Goal: Task Accomplishment & Management: Manage account settings

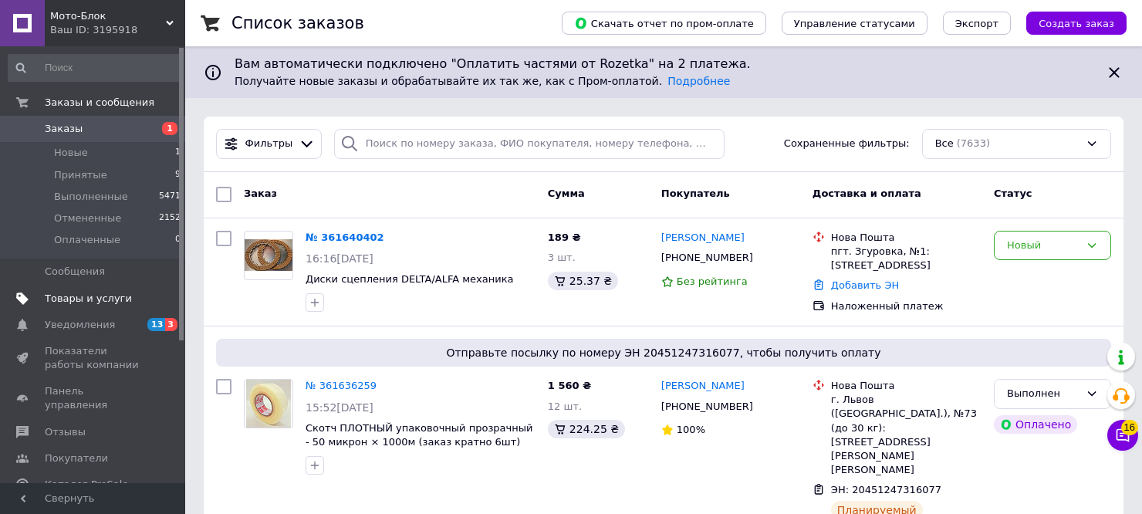
click at [72, 302] on span "Товары и услуги" at bounding box center [88, 299] width 87 height 14
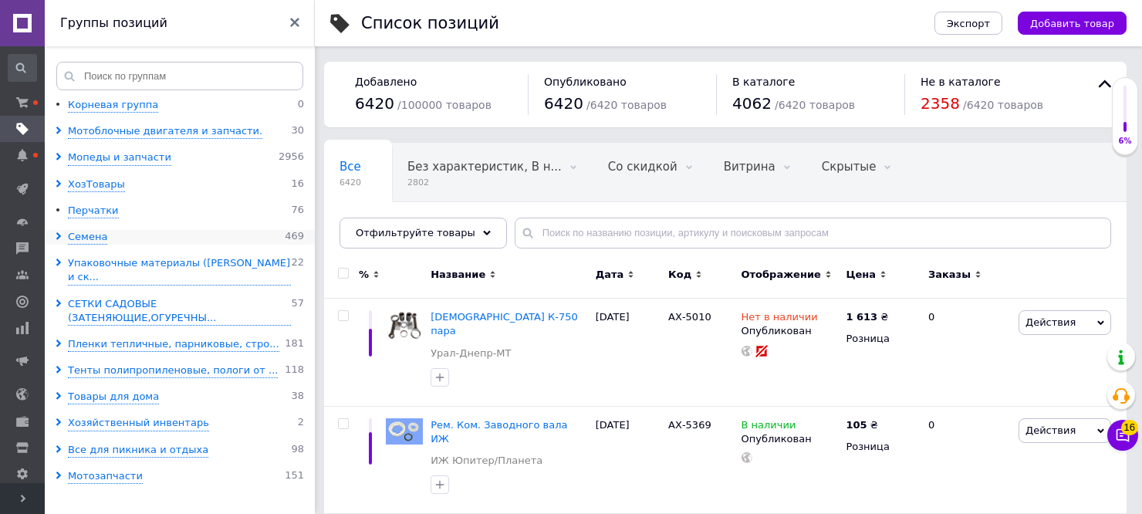
click at [58, 233] on use at bounding box center [58, 236] width 5 height 8
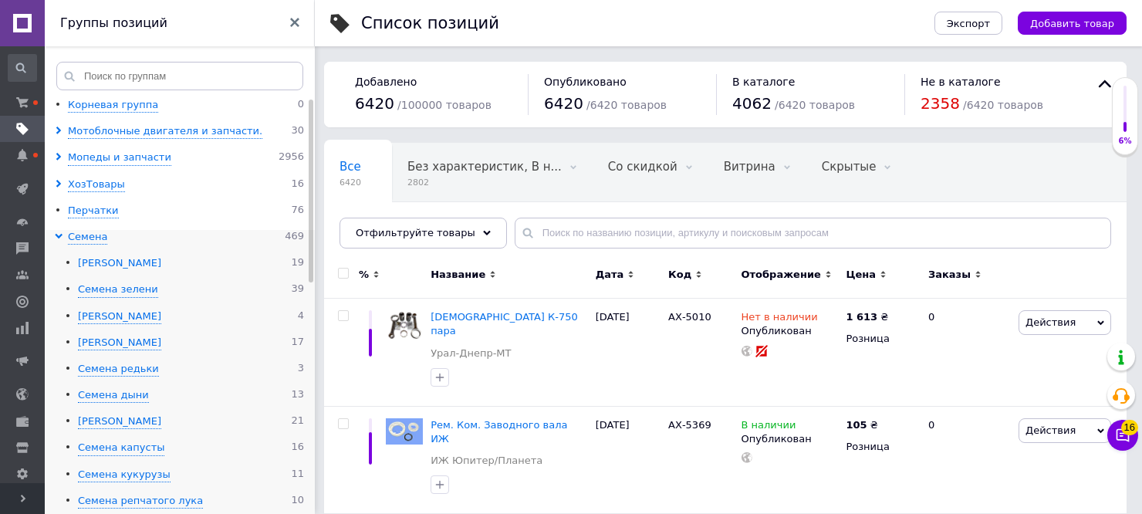
click at [112, 263] on div "[PERSON_NAME]" at bounding box center [119, 263] width 83 height 15
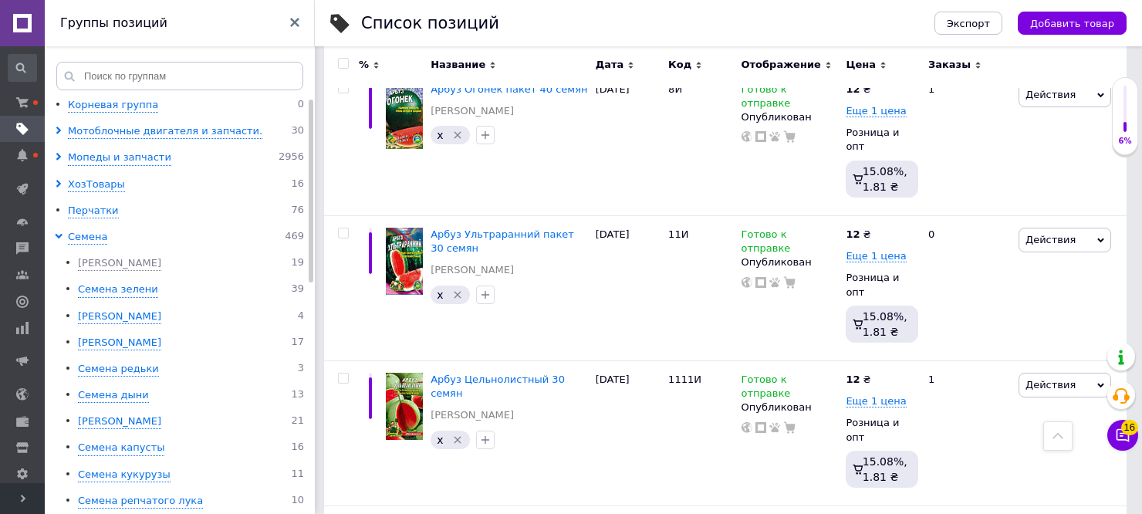
scroll to position [2286, 0]
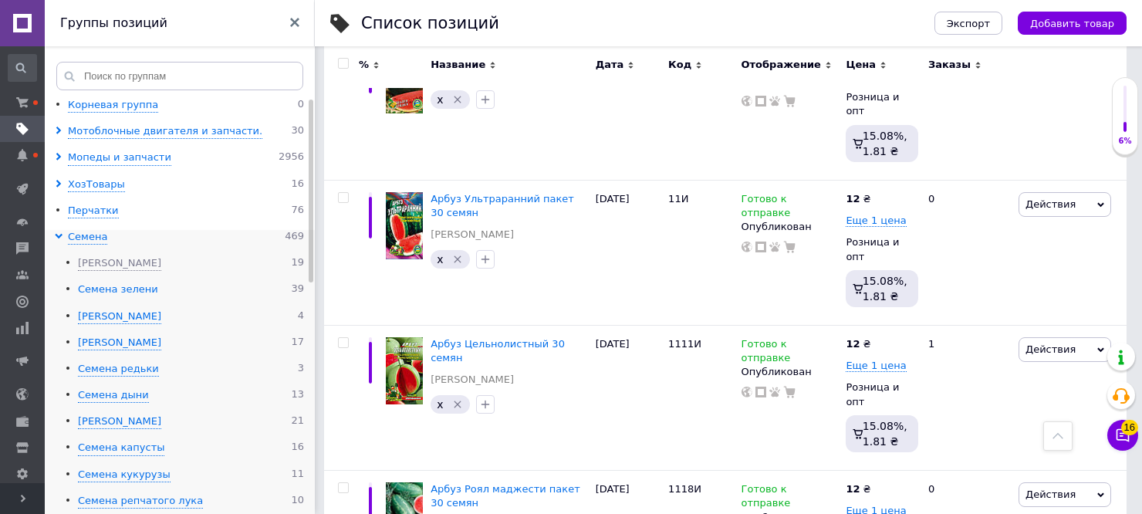
click at [129, 291] on div "Семена зелени" at bounding box center [118, 289] width 80 height 15
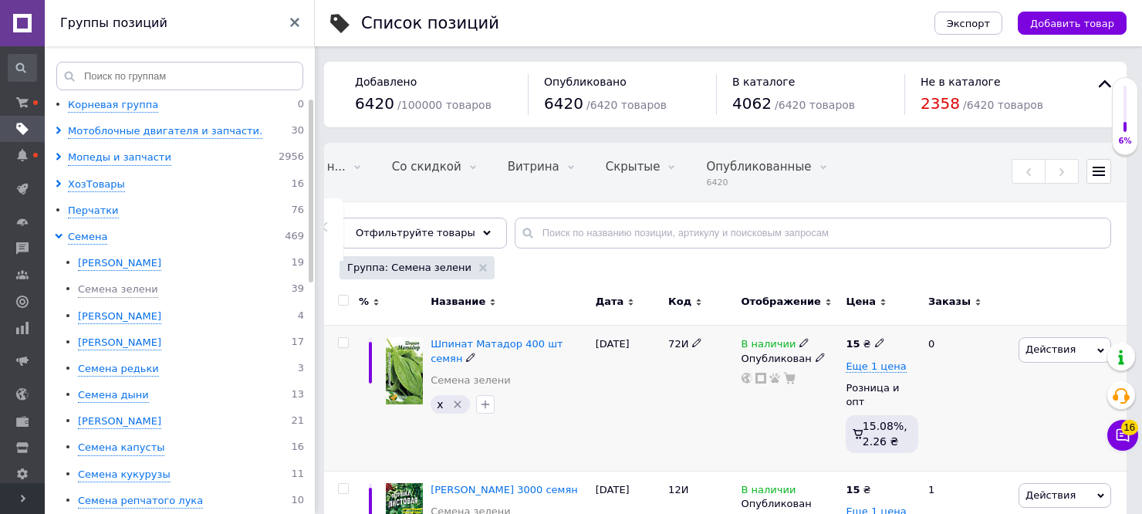
click at [799, 346] on use at bounding box center [803, 343] width 8 height 8
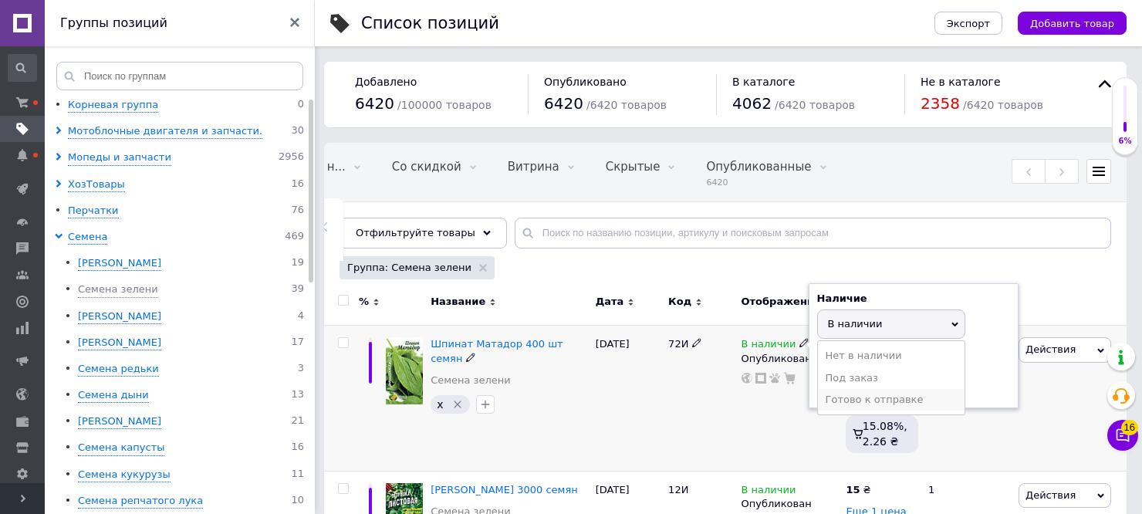
click at [852, 400] on li "Готово к отправке" at bounding box center [891, 400] width 147 height 22
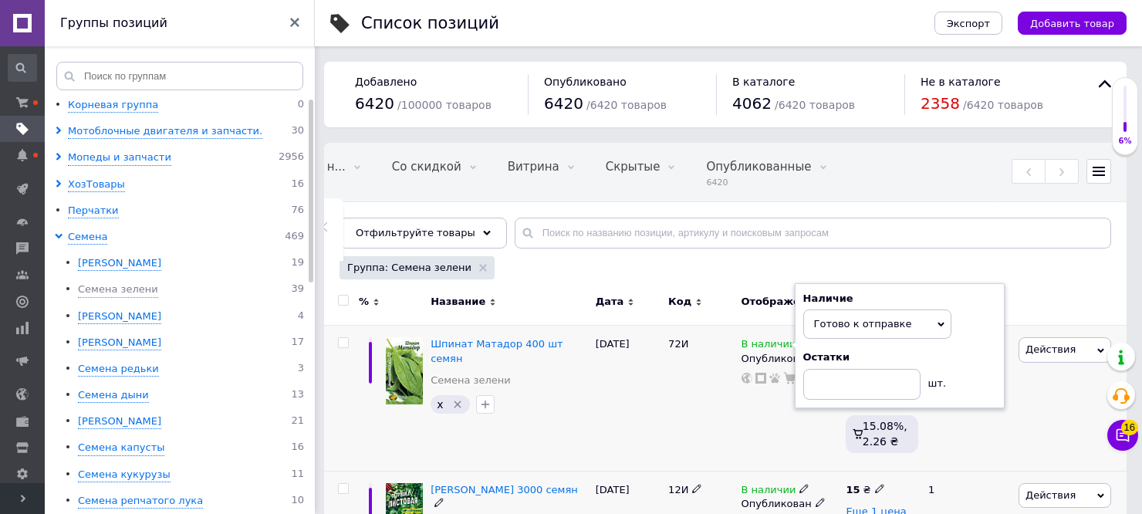
drag, startPoint x: 796, startPoint y: 475, endPoint x: 800, endPoint y: 484, distance: 9.3
click at [799, 484] on icon at bounding box center [803, 488] width 9 height 9
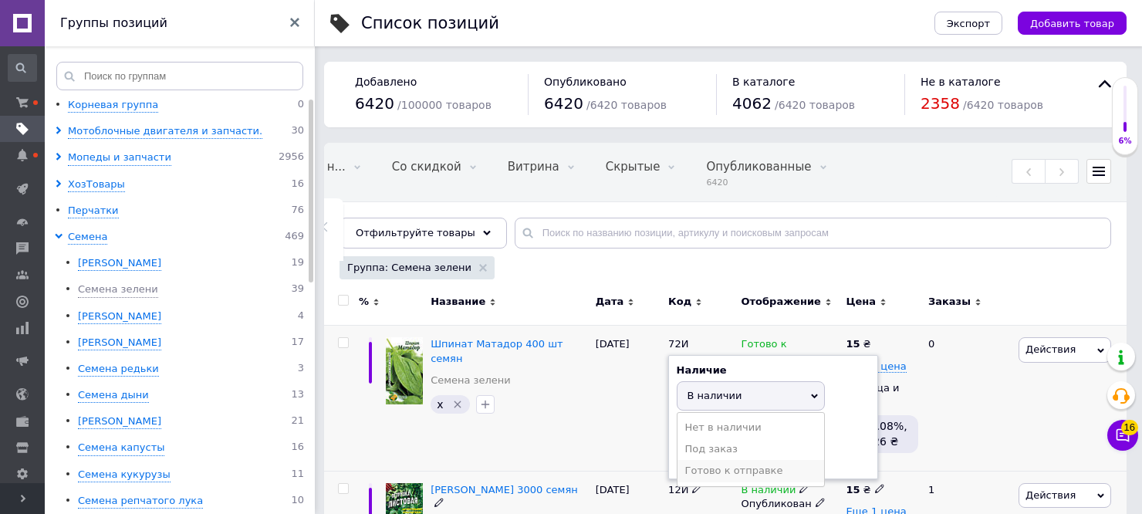
click at [774, 465] on li "Готово к отправке" at bounding box center [750, 471] width 147 height 22
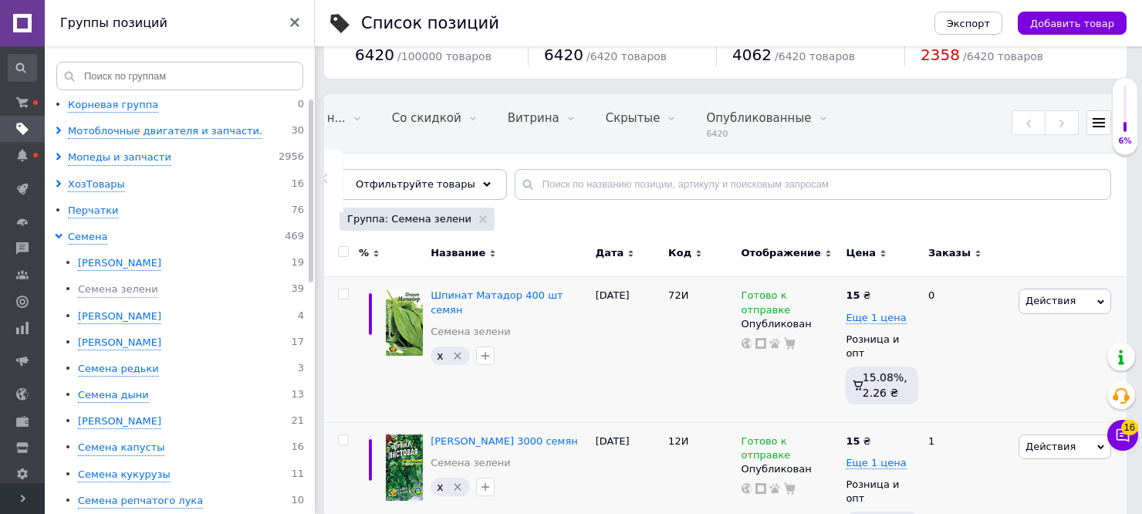
scroll to position [334, 0]
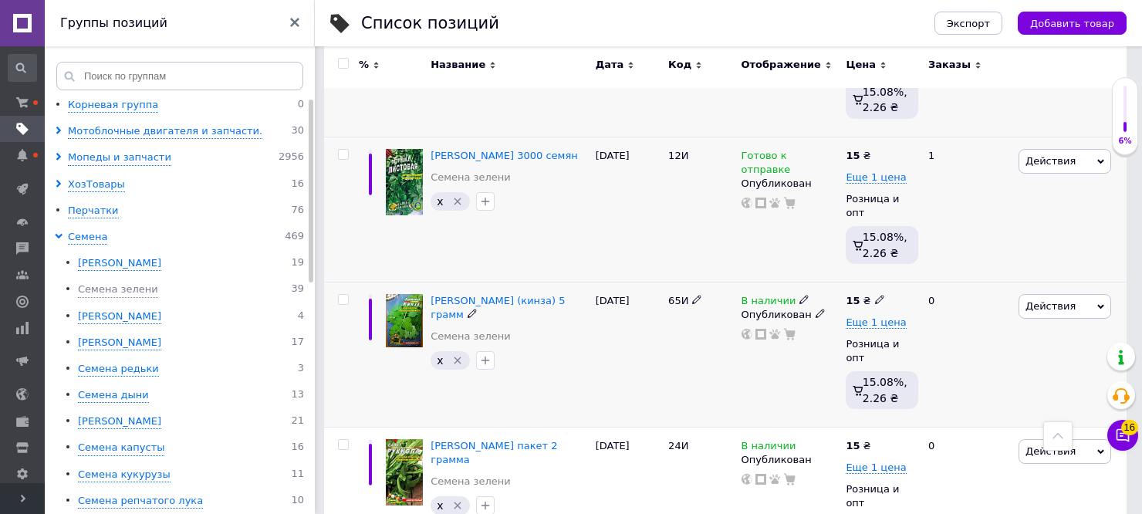
click at [799, 295] on icon at bounding box center [803, 299] width 9 height 9
click at [848, 345] on li "Готово к отправке" at bounding box center [891, 356] width 147 height 22
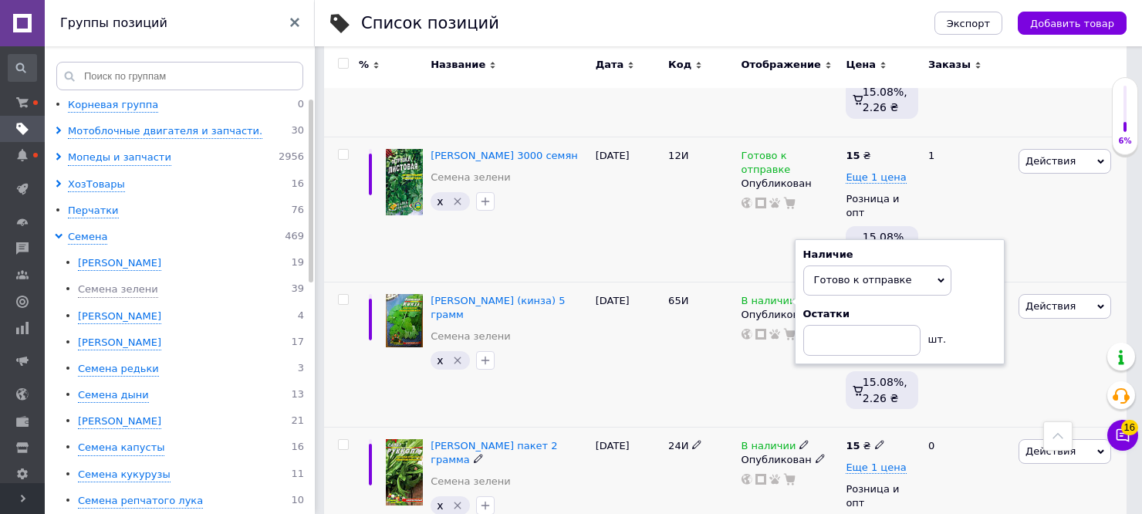
click at [799, 440] on icon at bounding box center [803, 444] width 9 height 9
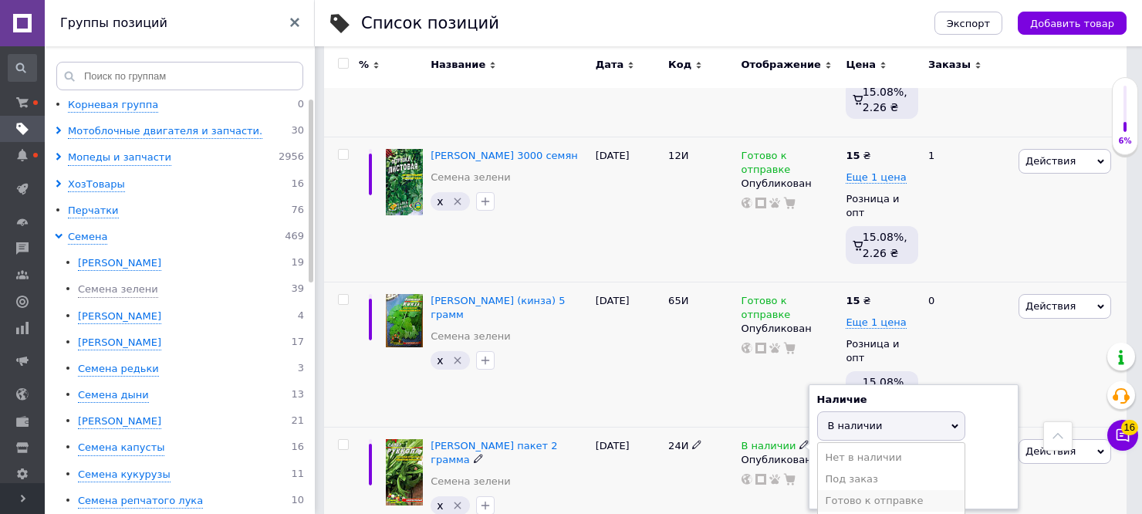
click at [842, 490] on li "Готово к отправке" at bounding box center [891, 501] width 147 height 22
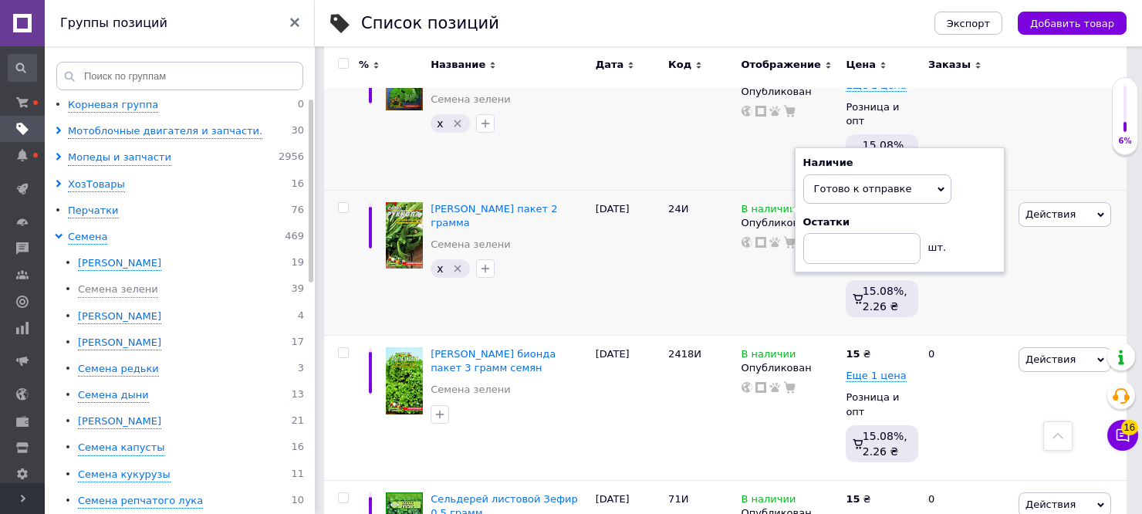
scroll to position [654, 0]
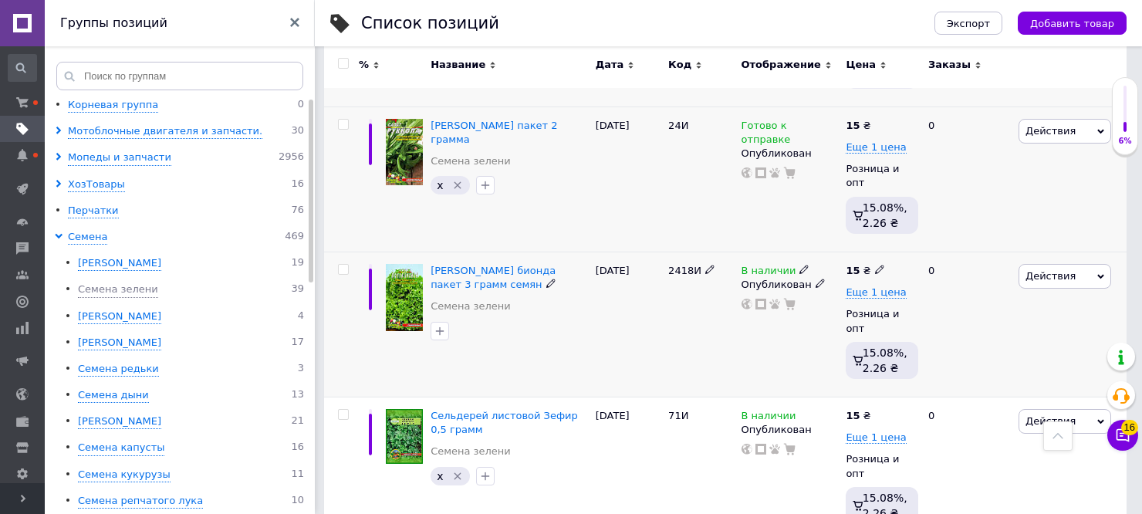
click at [799, 265] on icon at bounding box center [803, 269] width 9 height 9
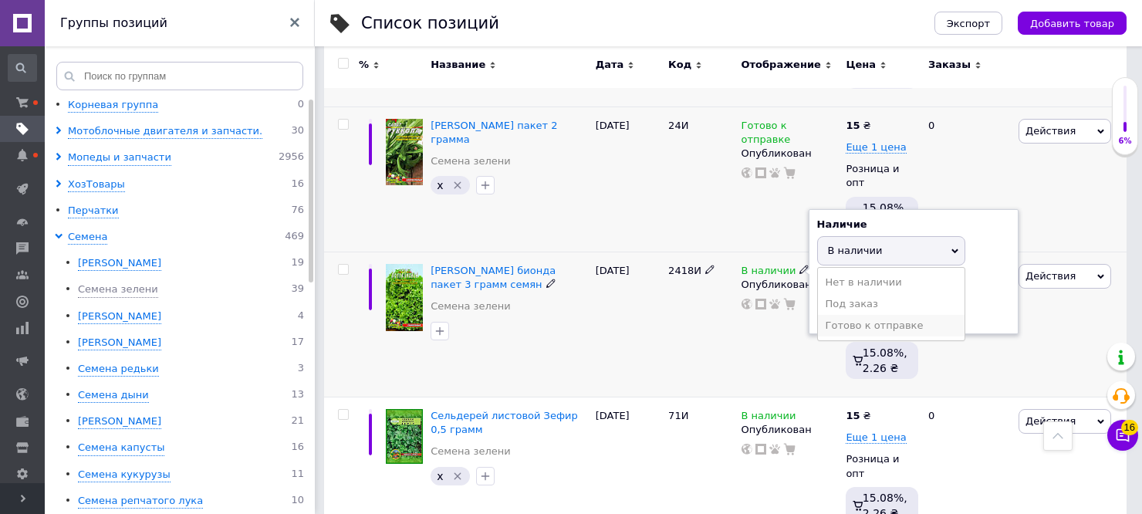
click at [845, 315] on li "Готово к отправке" at bounding box center [891, 326] width 147 height 22
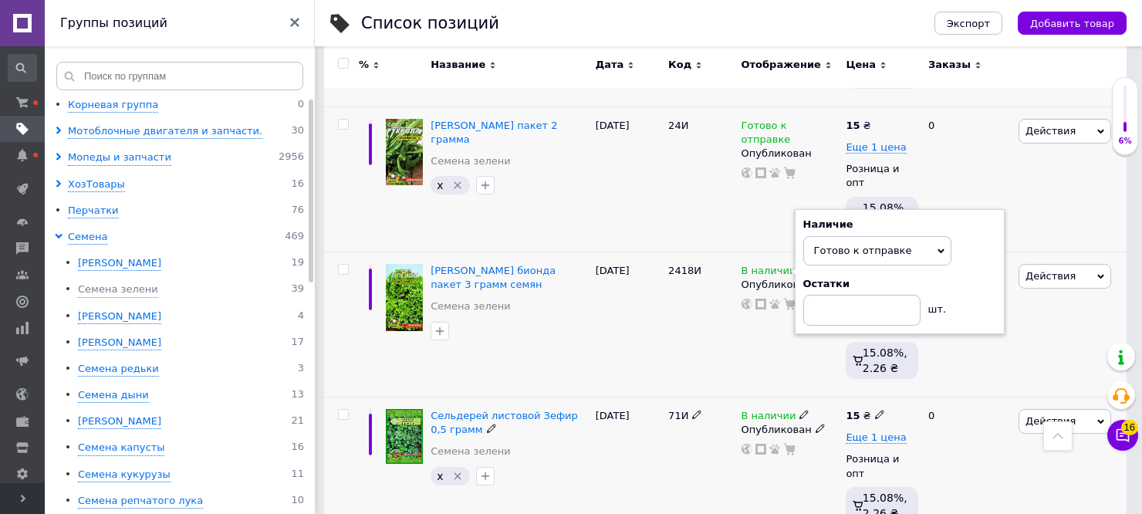
click at [799, 410] on icon at bounding box center [803, 414] width 9 height 9
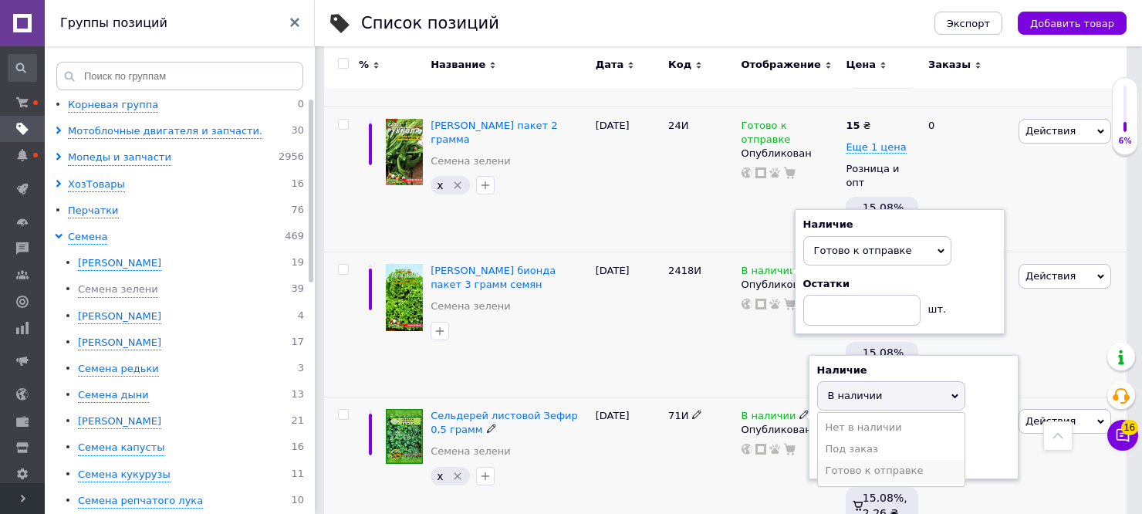
click at [844, 460] on li "Готово к отправке" at bounding box center [891, 471] width 147 height 22
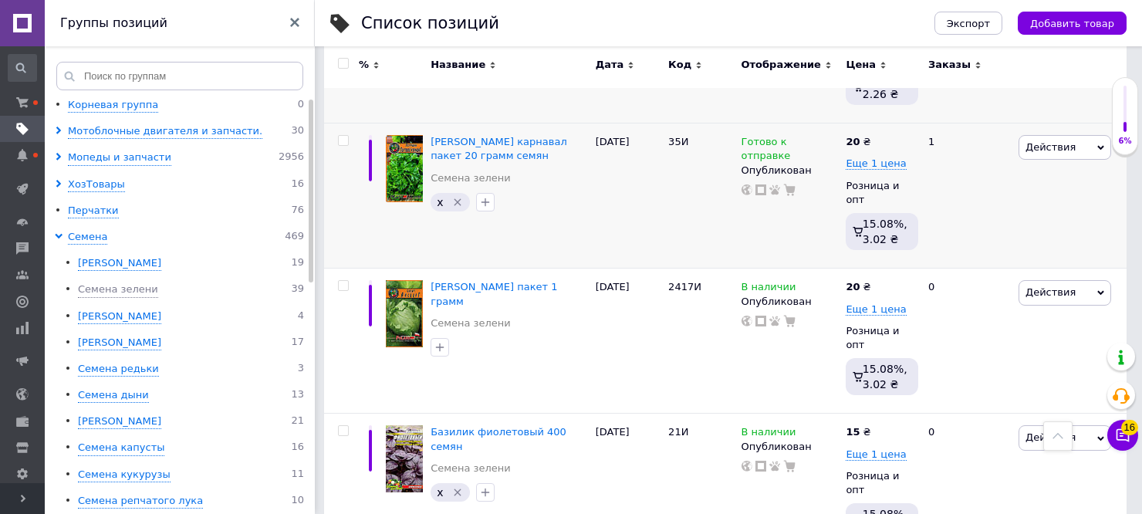
scroll to position [1115, 0]
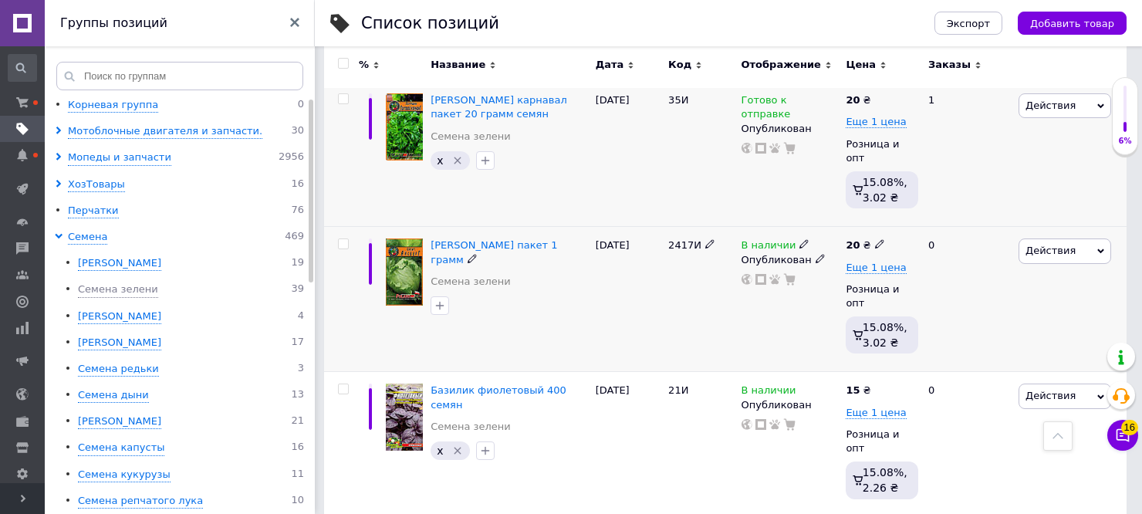
click at [799, 239] on icon at bounding box center [803, 243] width 9 height 9
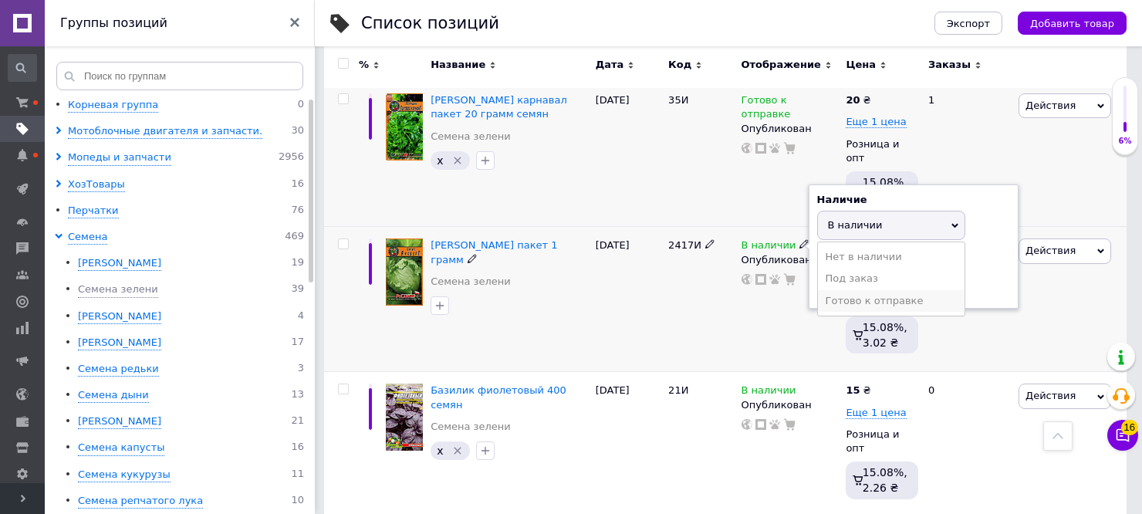
click at [854, 290] on li "Готово к отправке" at bounding box center [891, 301] width 147 height 22
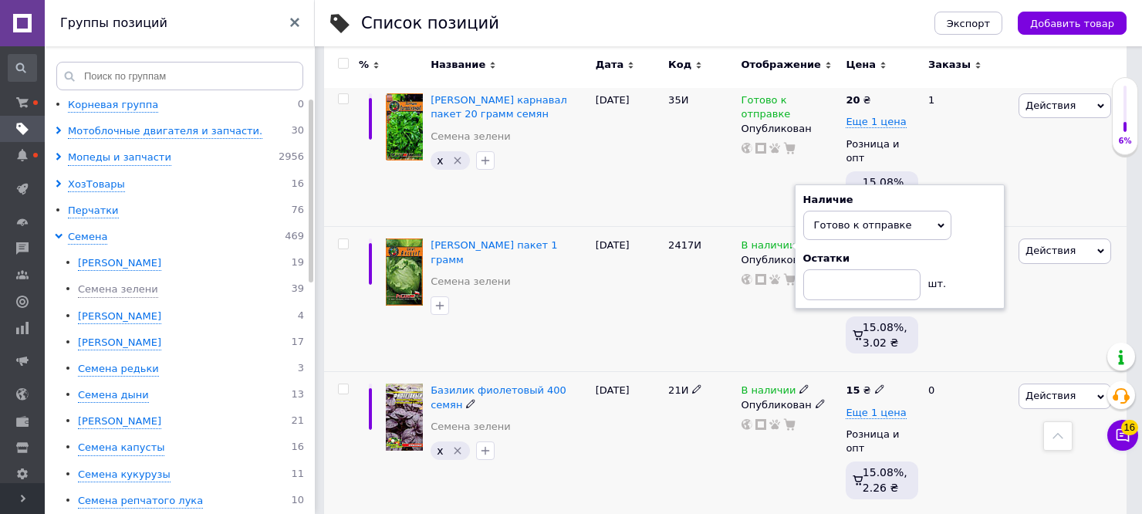
click at [799, 384] on icon at bounding box center [803, 388] width 9 height 9
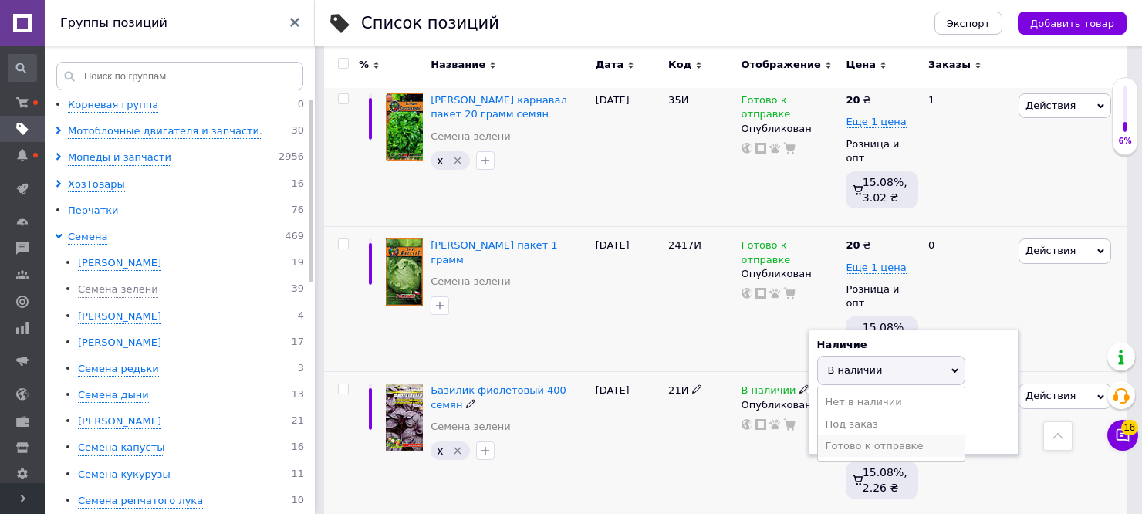
click at [842, 435] on li "Готово к отправке" at bounding box center [891, 446] width 147 height 22
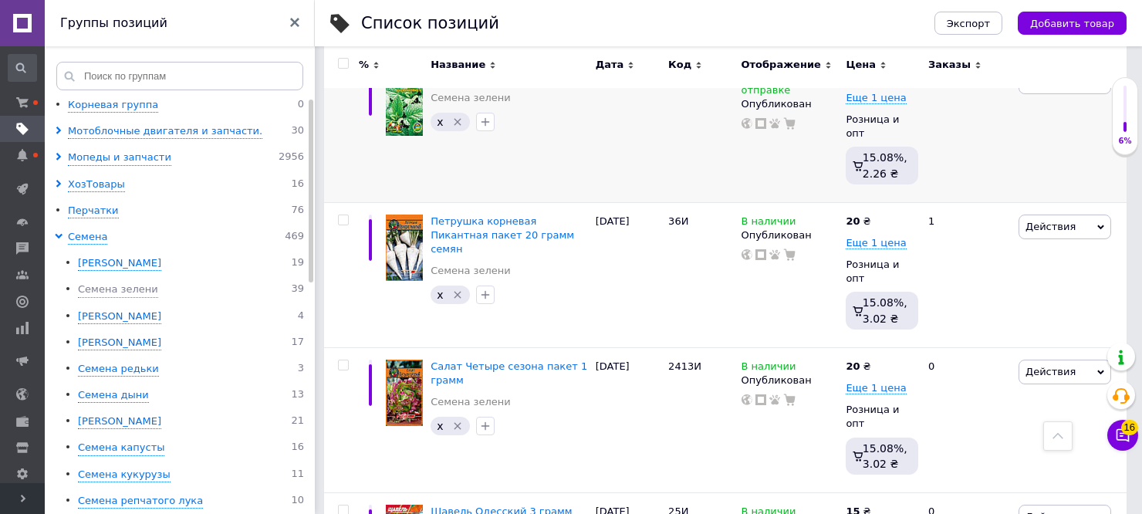
scroll to position [1547, 0]
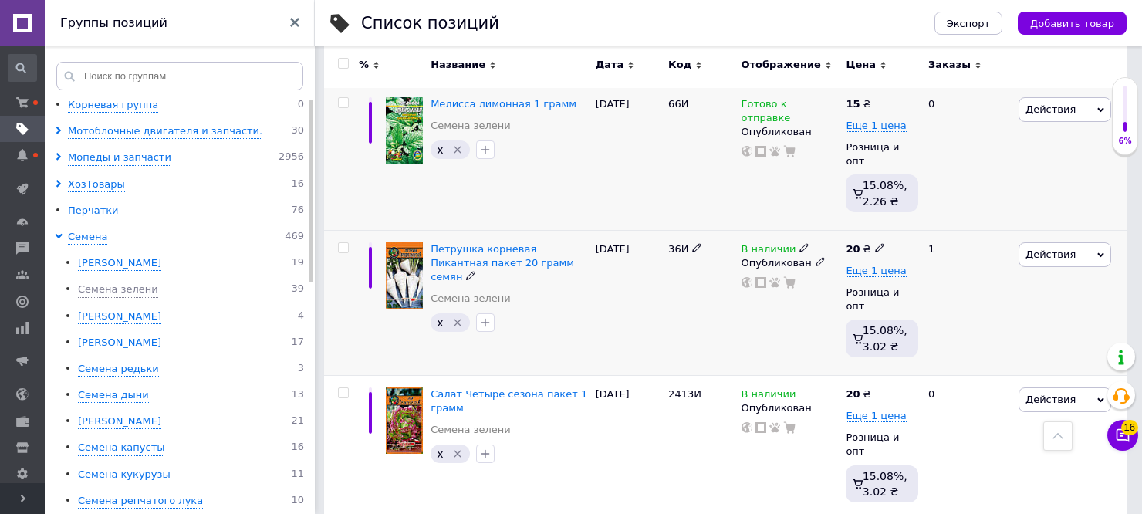
click at [799, 244] on use at bounding box center [803, 248] width 8 height 8
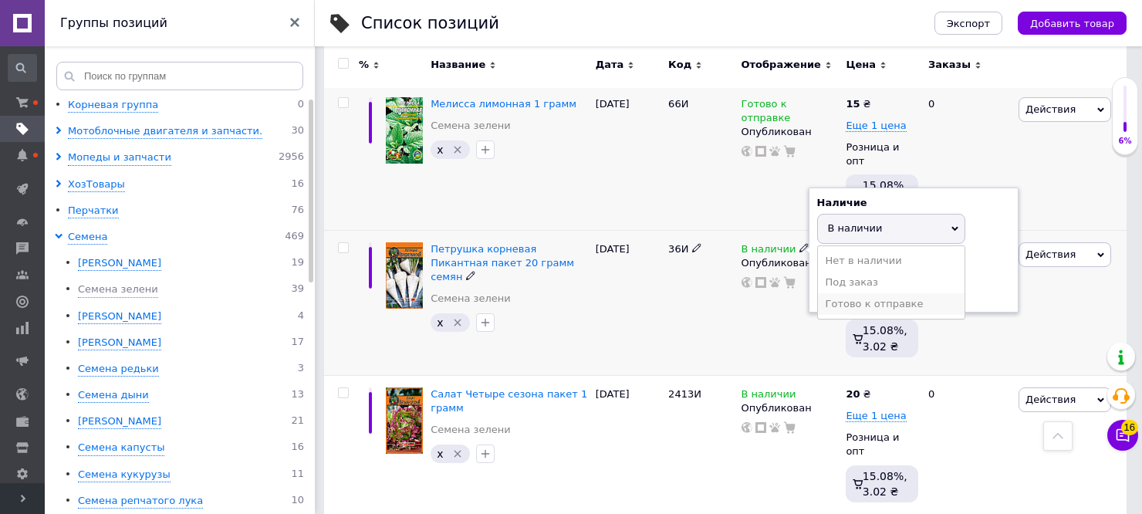
click at [828, 293] on li "Готово к отправке" at bounding box center [891, 304] width 147 height 22
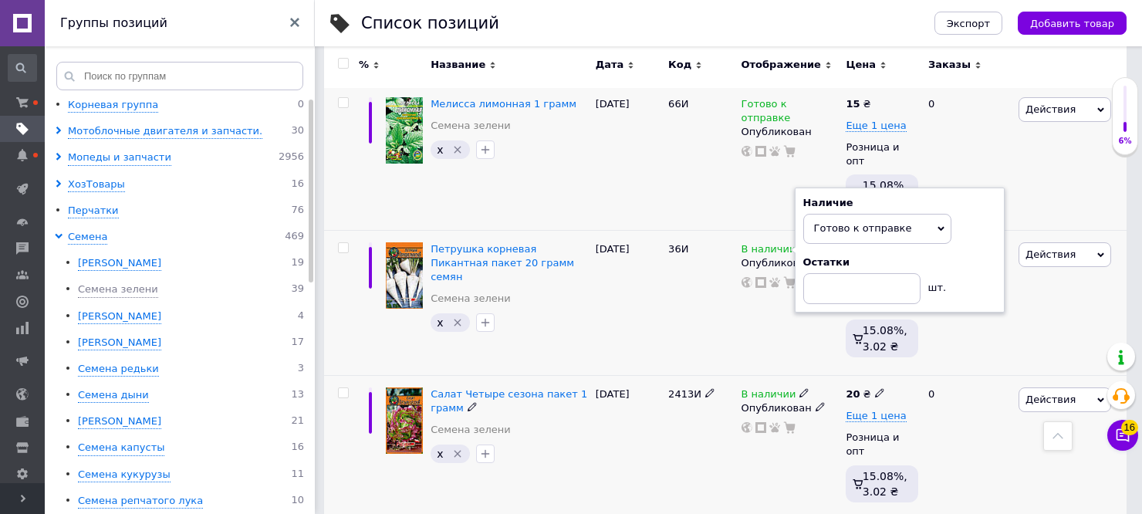
click at [799, 389] on use at bounding box center [803, 393] width 8 height 8
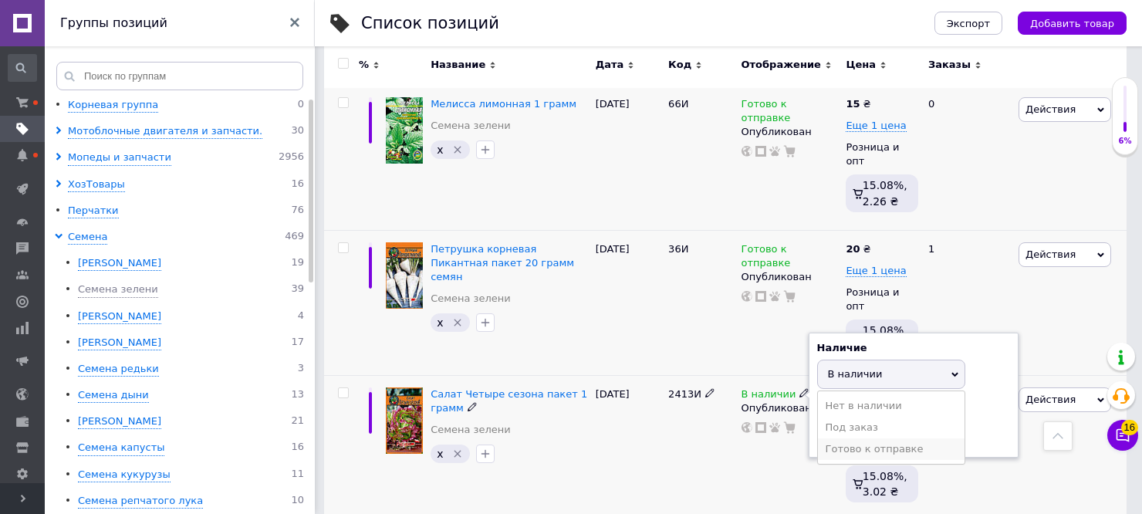
click at [837, 438] on li "Готово к отправке" at bounding box center [891, 449] width 147 height 22
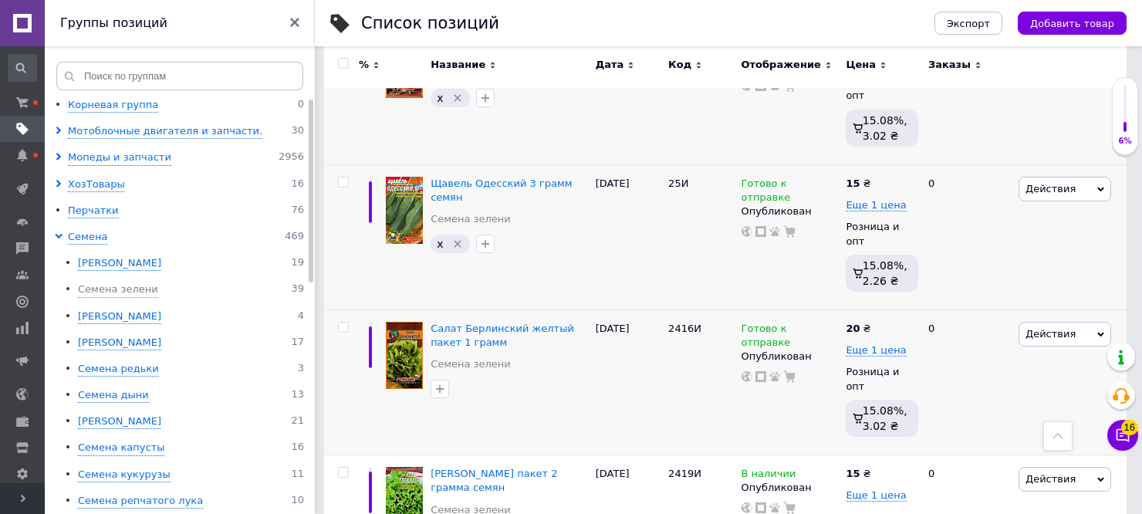
scroll to position [1944, 0]
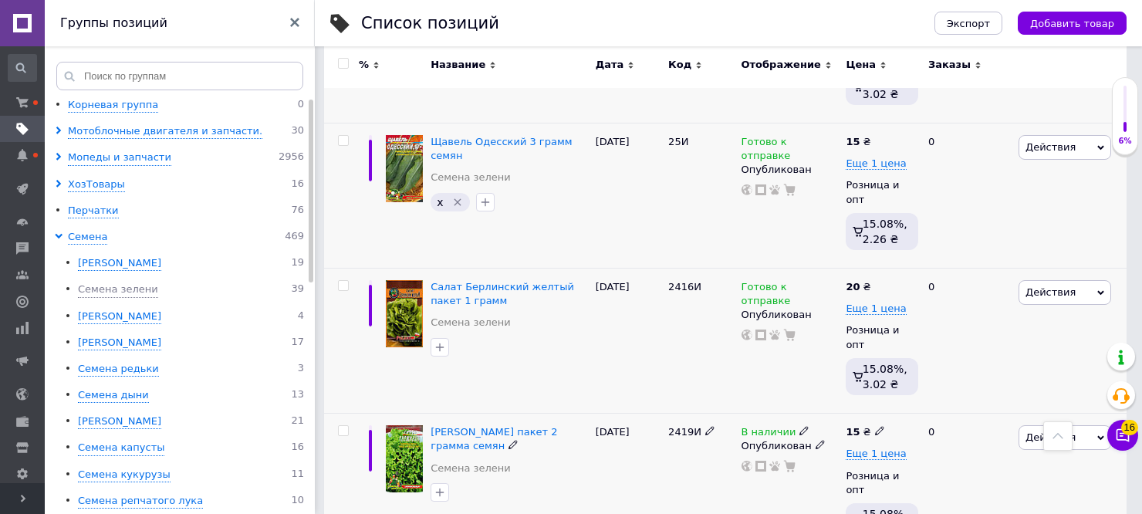
click at [799, 426] on icon at bounding box center [803, 430] width 9 height 9
click at [826, 476] on li "Готово к отправке" at bounding box center [891, 487] width 147 height 22
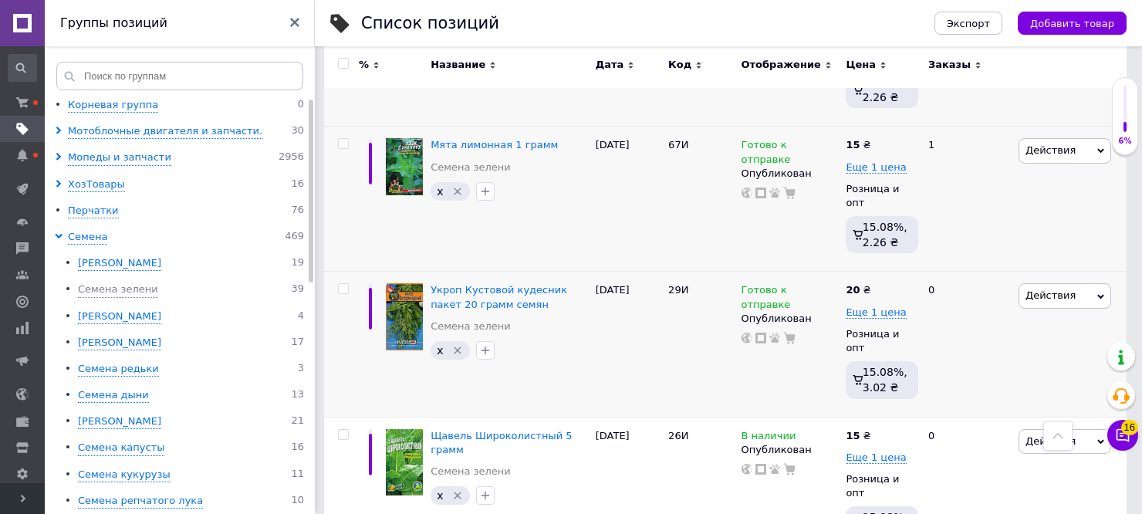
scroll to position [2417, 0]
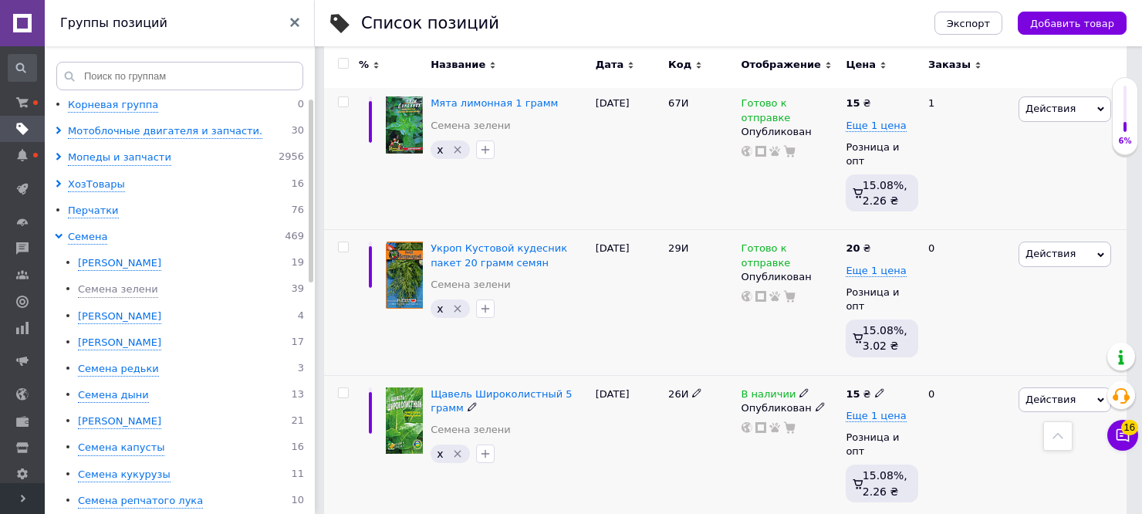
click at [799, 388] on icon at bounding box center [803, 392] width 9 height 9
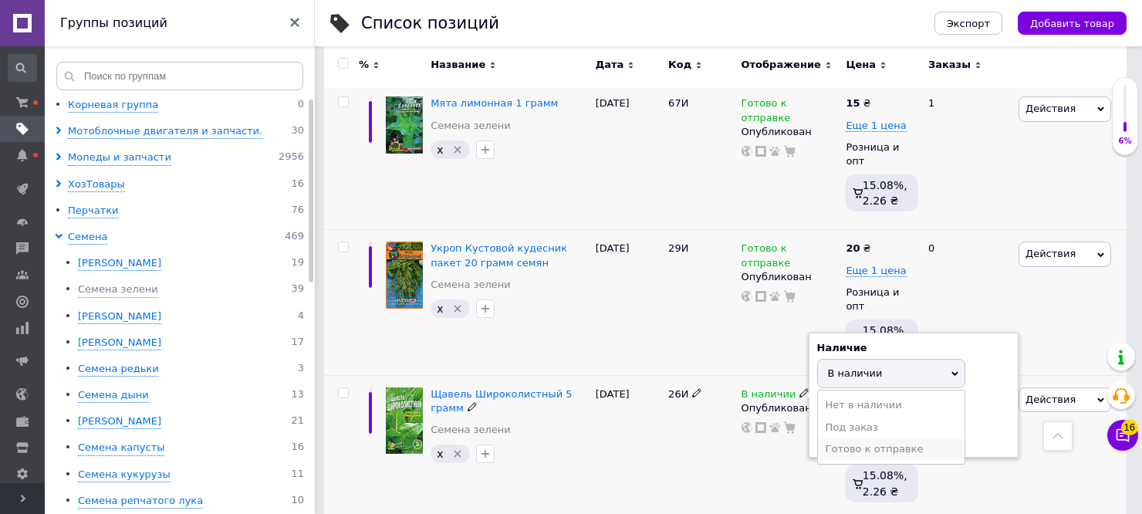
click at [824, 438] on li "Готово к отправке" at bounding box center [891, 449] width 147 height 22
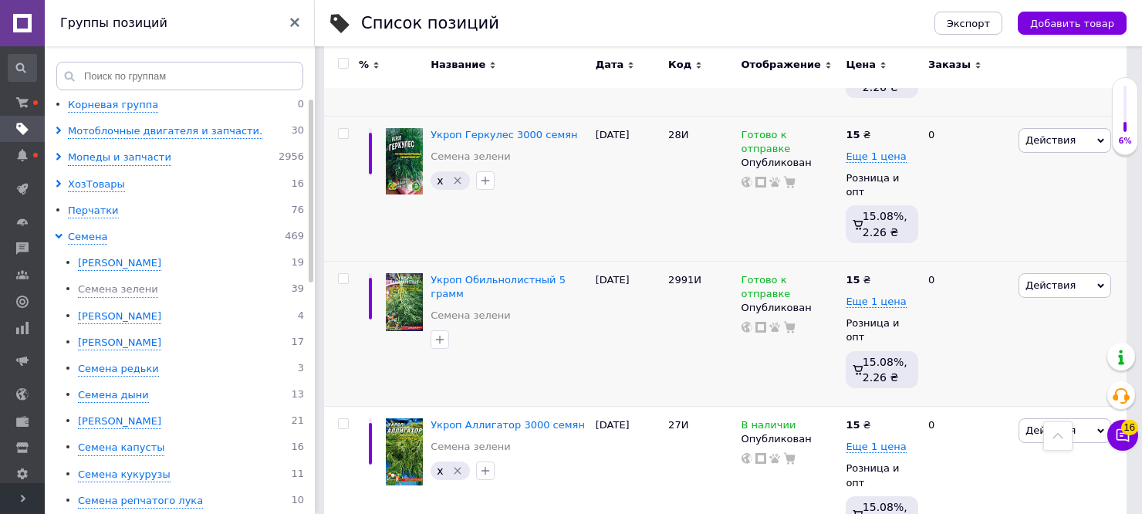
scroll to position [2849, 0]
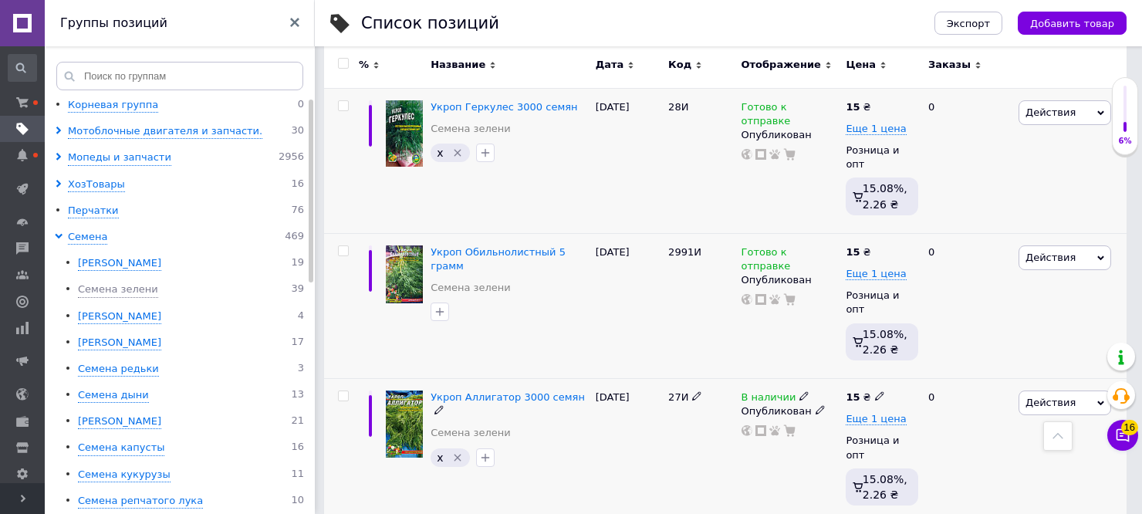
click at [799, 391] on icon at bounding box center [803, 395] width 9 height 9
click at [864, 441] on li "Готово к отправке" at bounding box center [891, 452] width 147 height 22
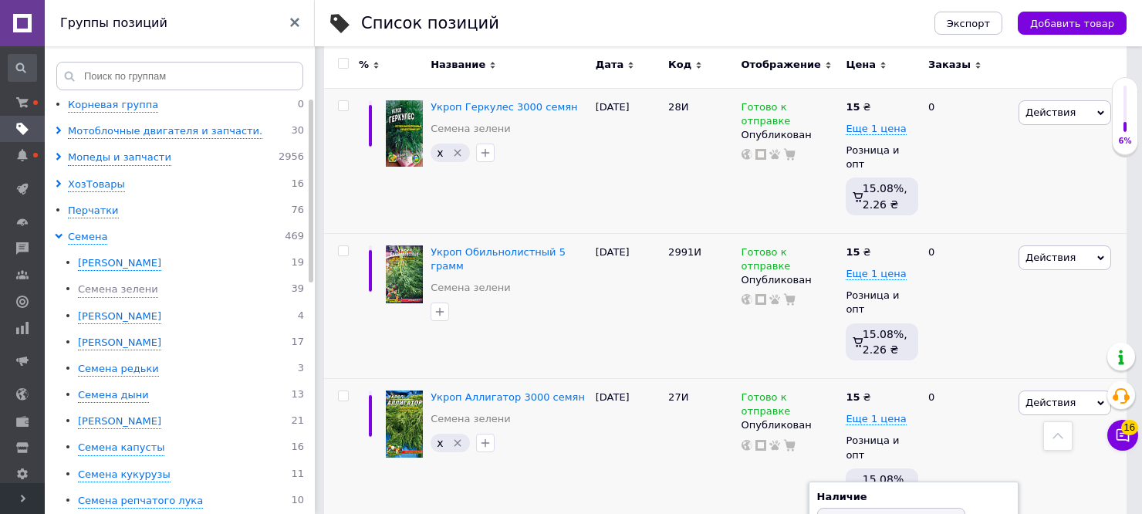
drag, startPoint x: 796, startPoint y: 484, endPoint x: 848, endPoint y: 470, distance: 53.7
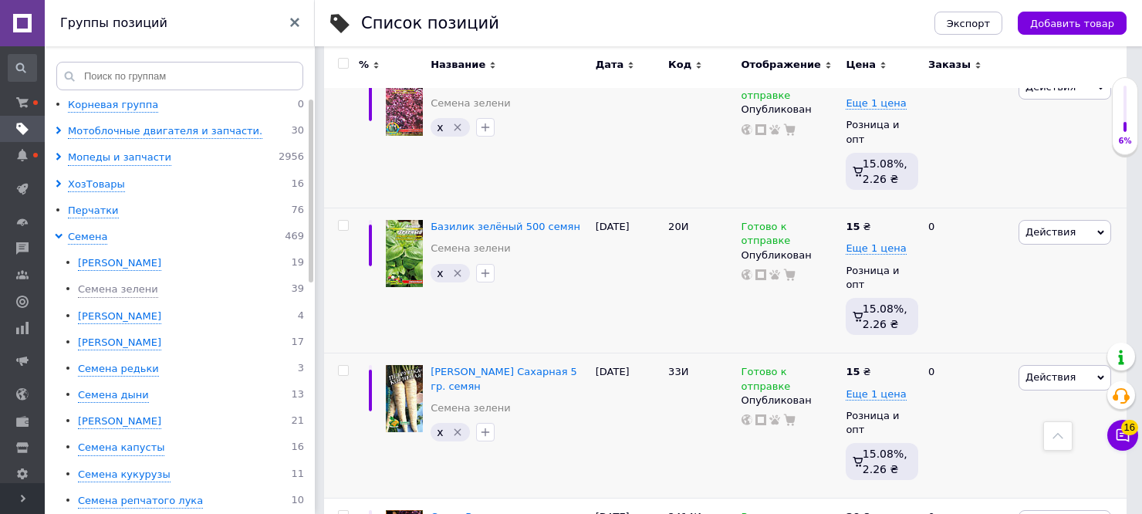
scroll to position [3317, 0]
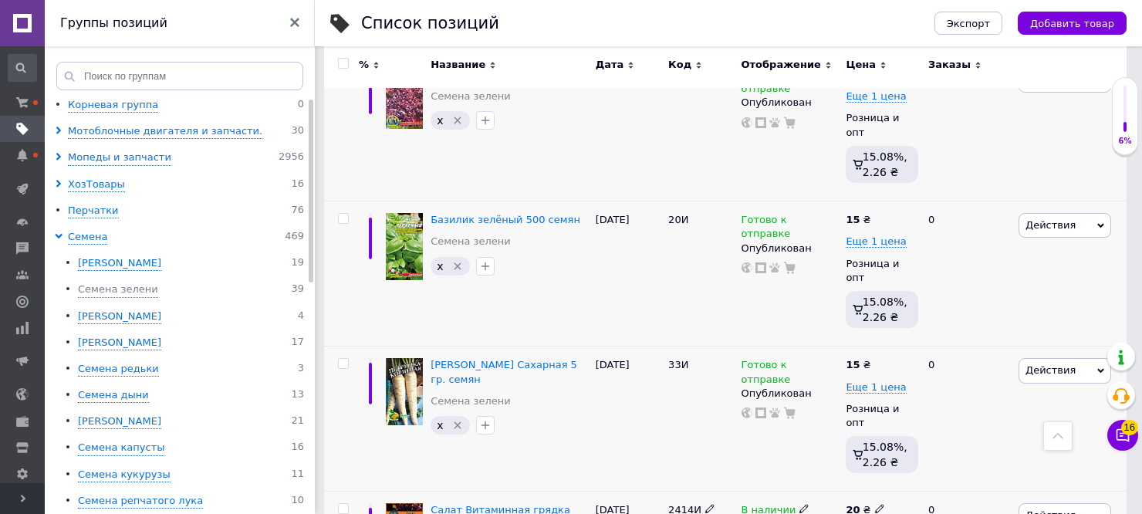
click at [799, 504] on use at bounding box center [803, 508] width 8 height 8
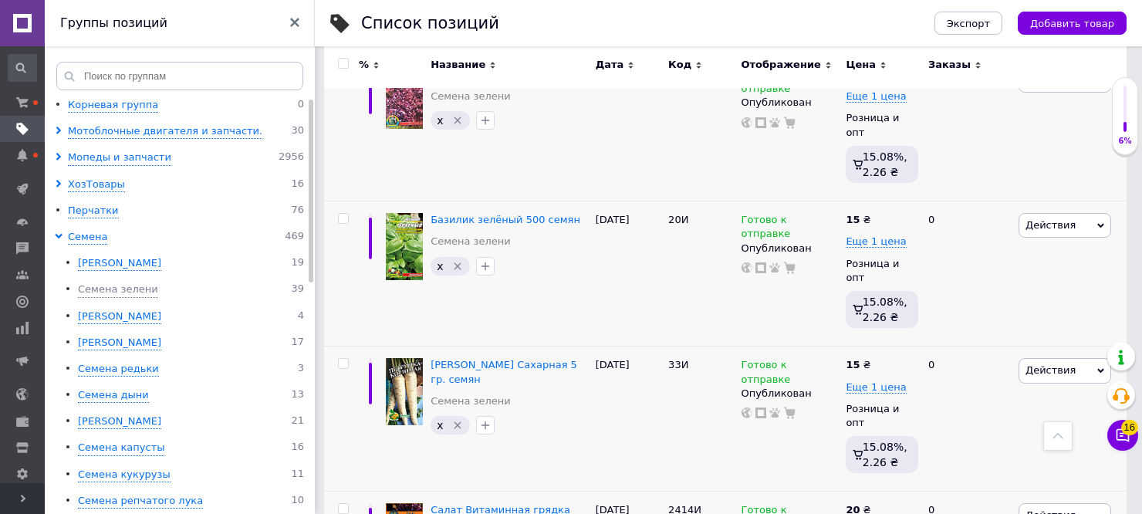
drag, startPoint x: 838, startPoint y: 483, endPoint x: 957, endPoint y: 417, distance: 136.4
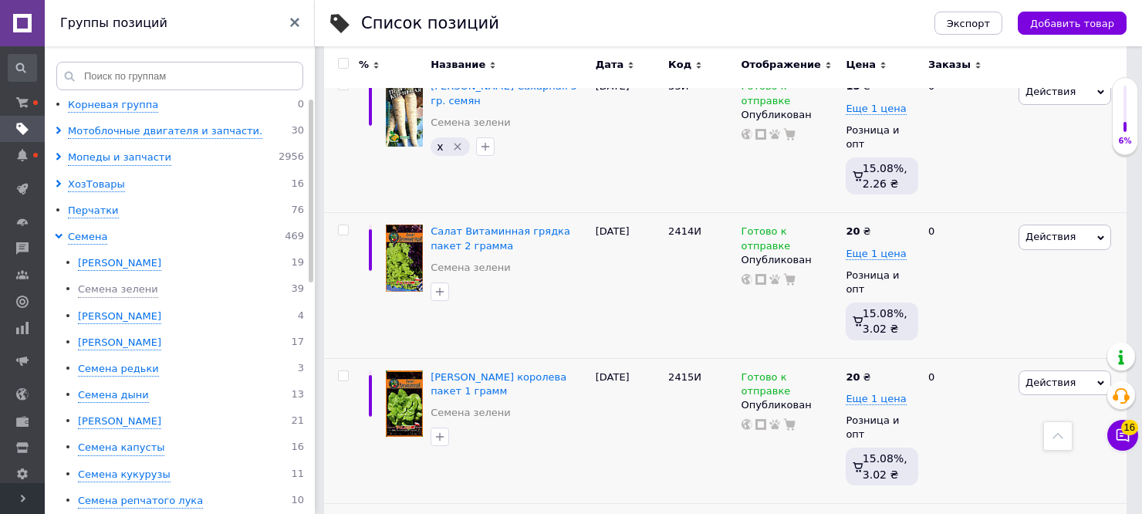
scroll to position [3609, 0]
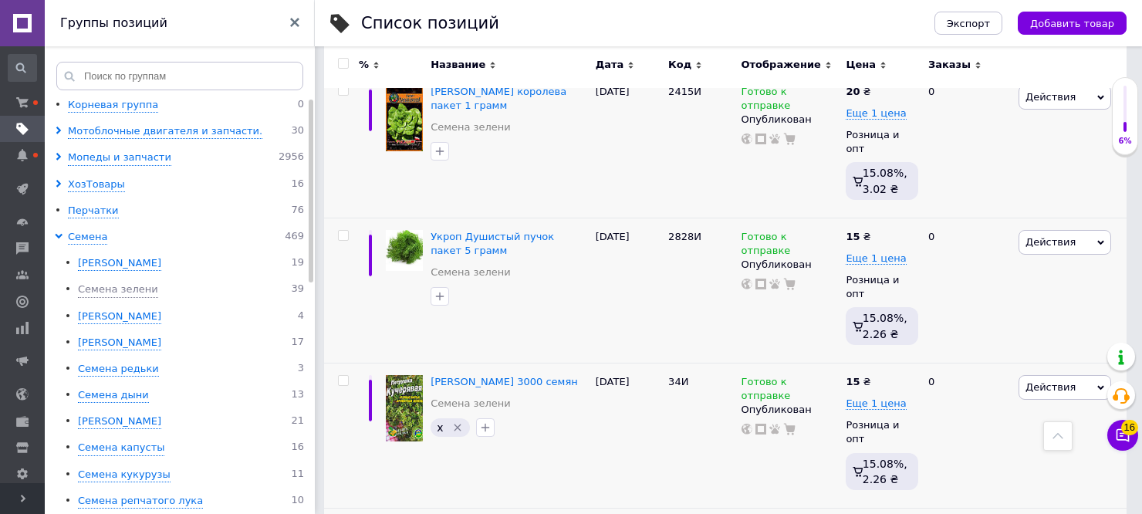
scroll to position [3895, 0]
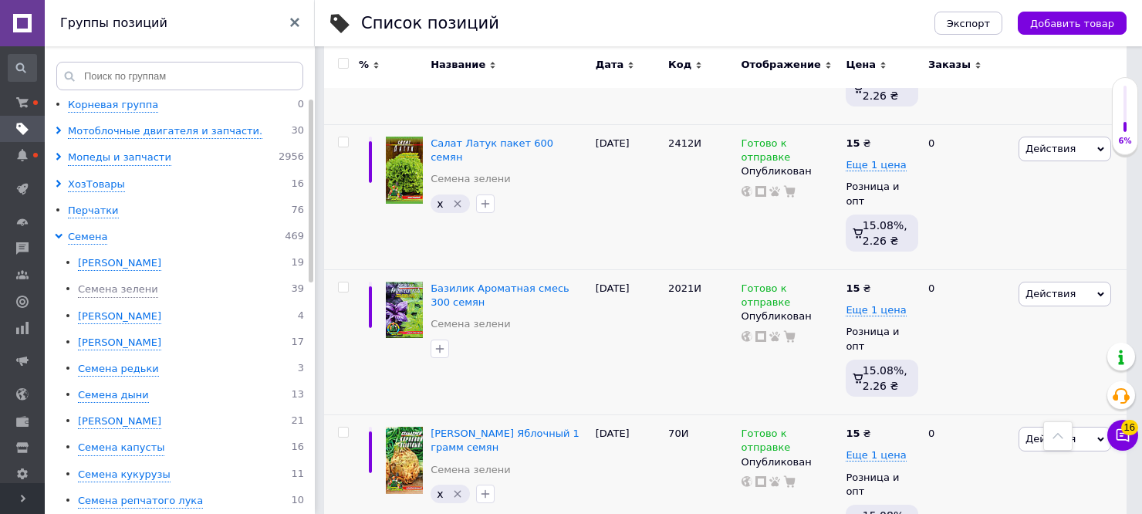
scroll to position [4278, 0]
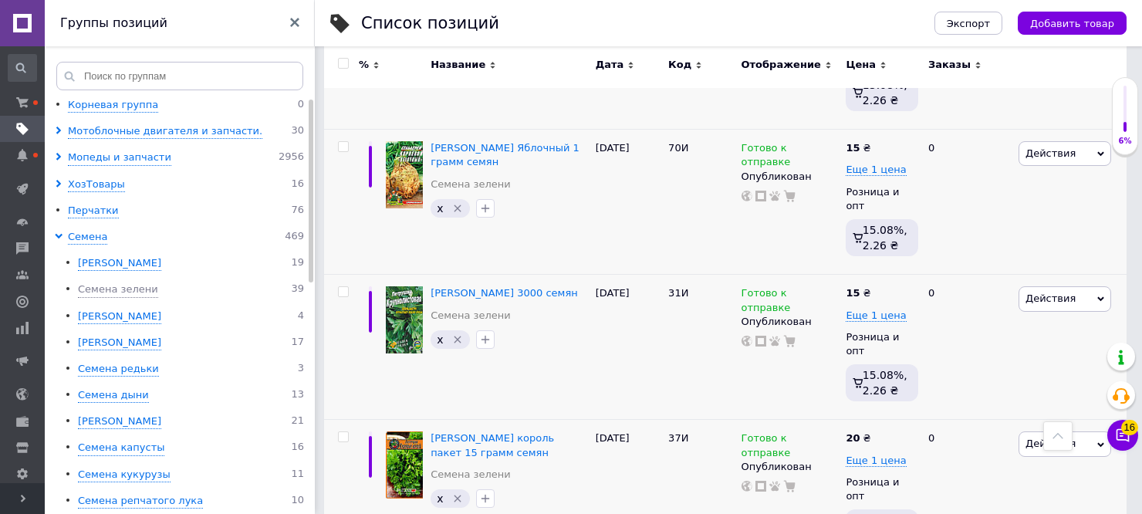
scroll to position [4557, 0]
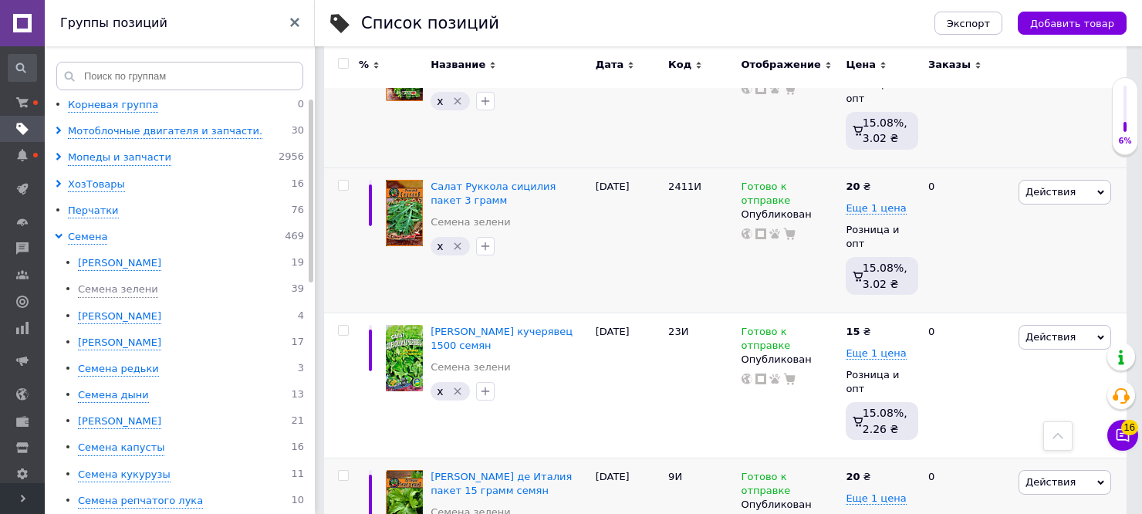
scroll to position [4968, 0]
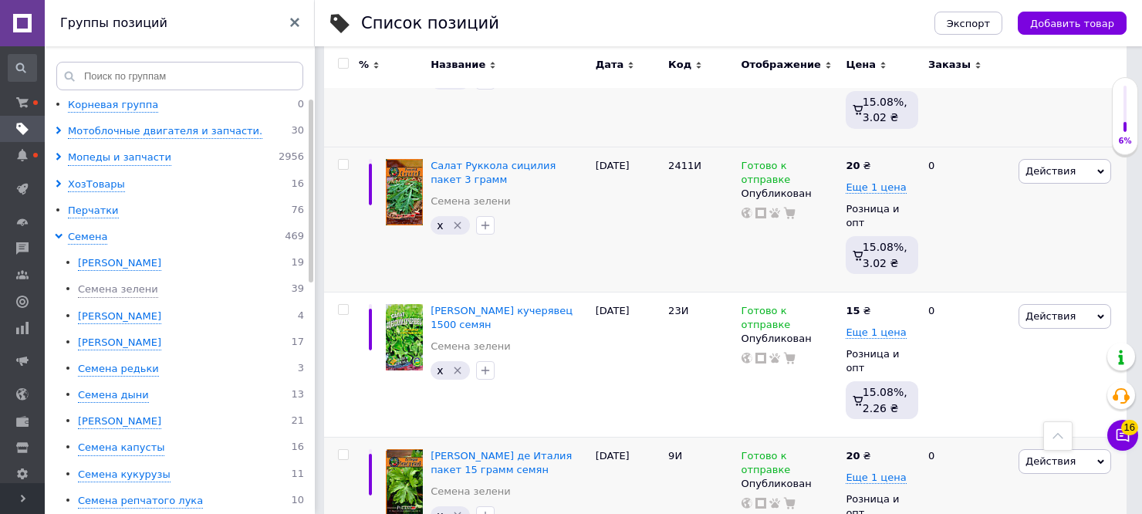
click at [143, 314] on div "[PERSON_NAME]" at bounding box center [119, 316] width 83 height 15
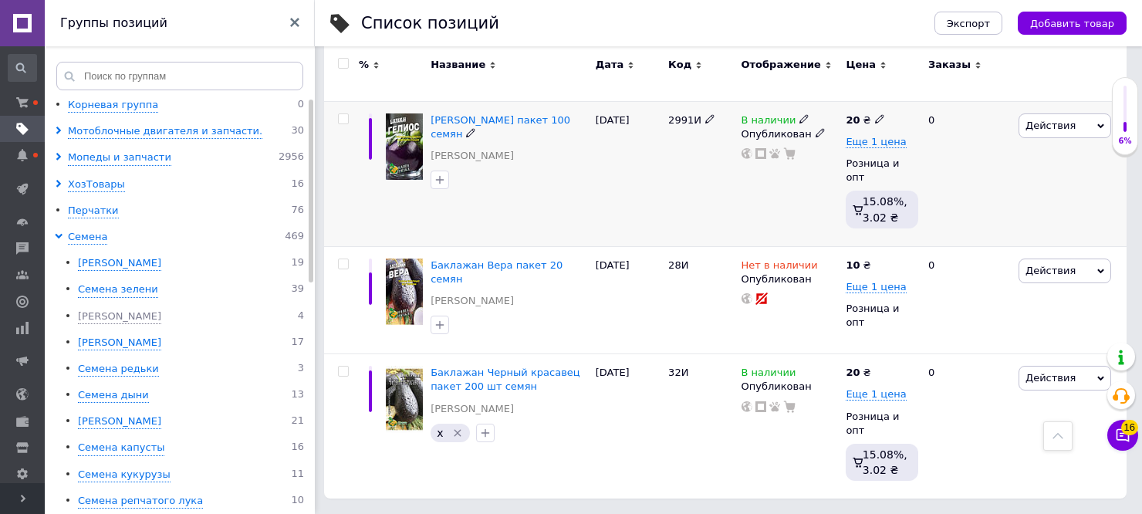
scroll to position [311, 0]
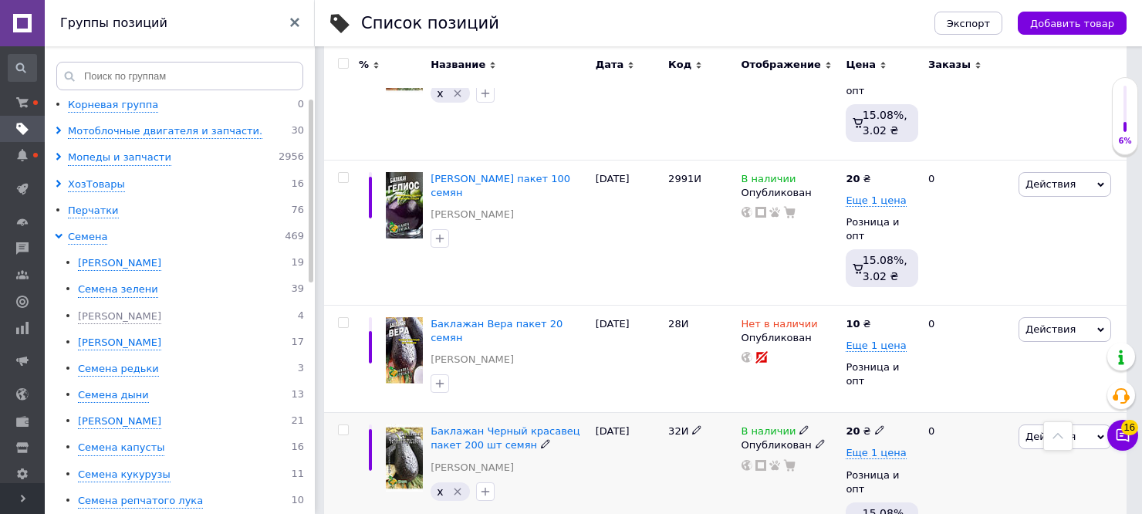
click at [799, 425] on icon at bounding box center [803, 429] width 9 height 9
click at [827, 476] on li "Готово к отправке" at bounding box center [891, 487] width 147 height 22
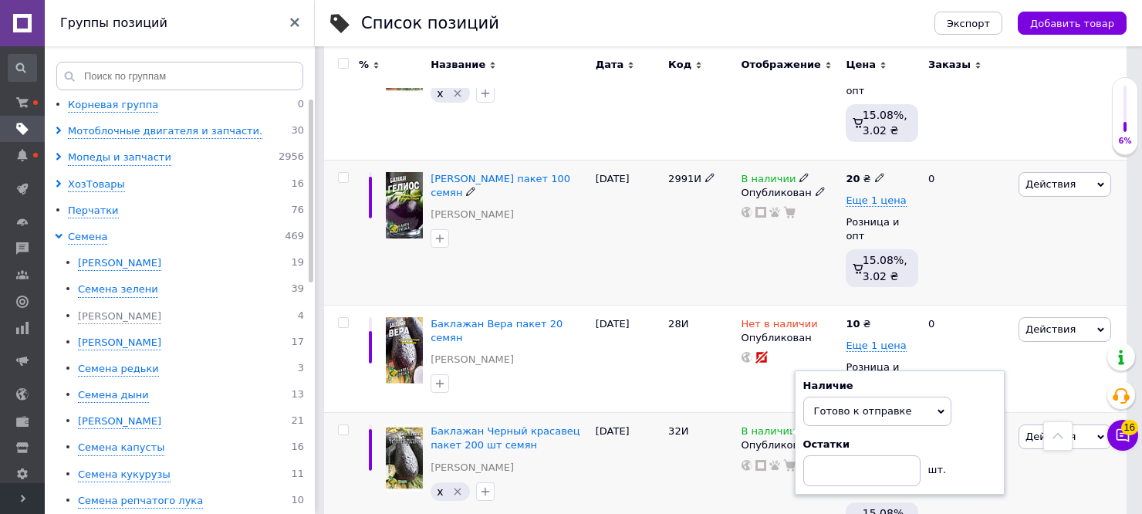
click at [799, 173] on icon at bounding box center [803, 177] width 9 height 9
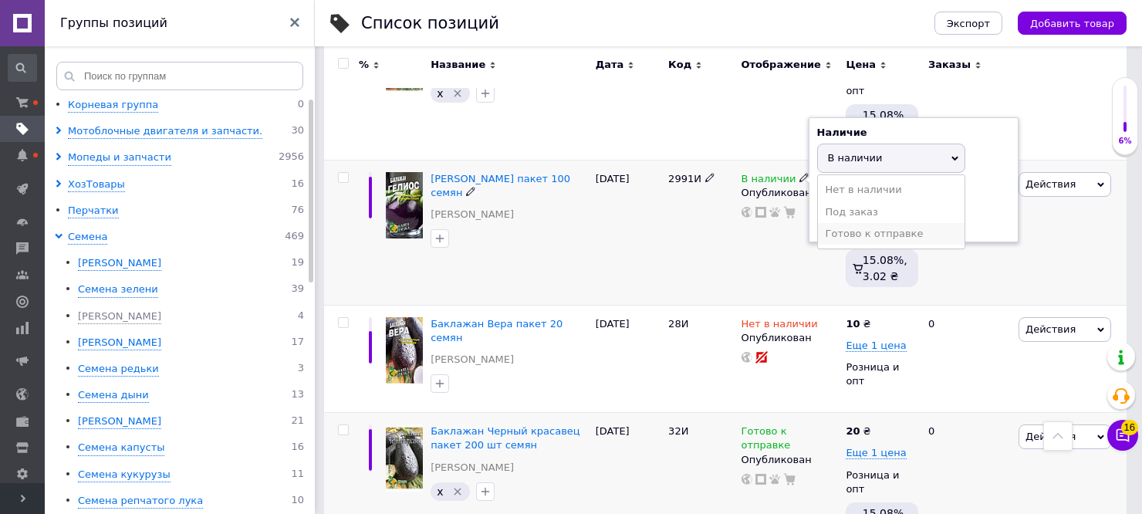
click at [839, 223] on li "Готово к отправке" at bounding box center [891, 234] width 147 height 22
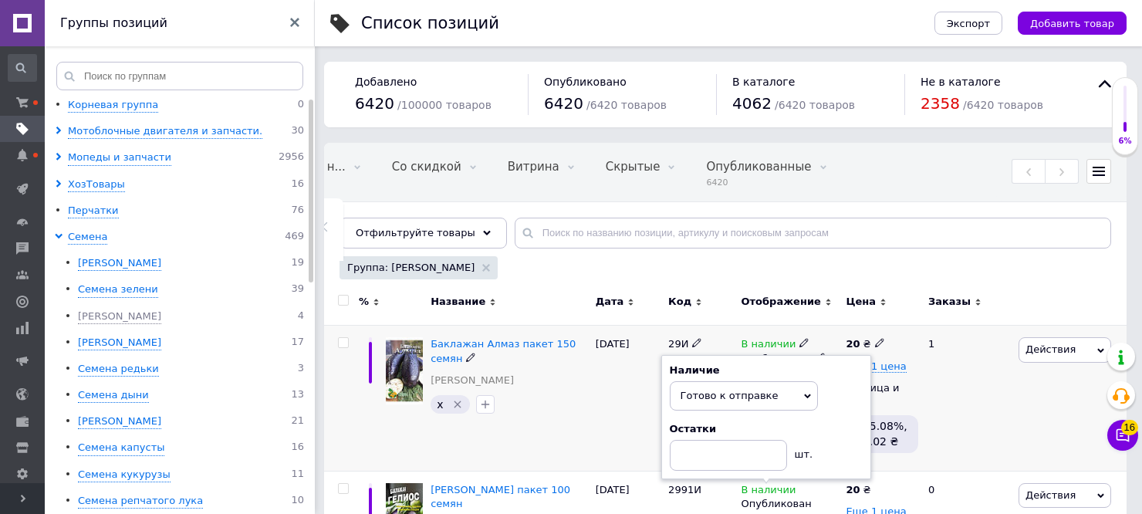
click at [969, 379] on div "1" at bounding box center [967, 398] width 96 height 145
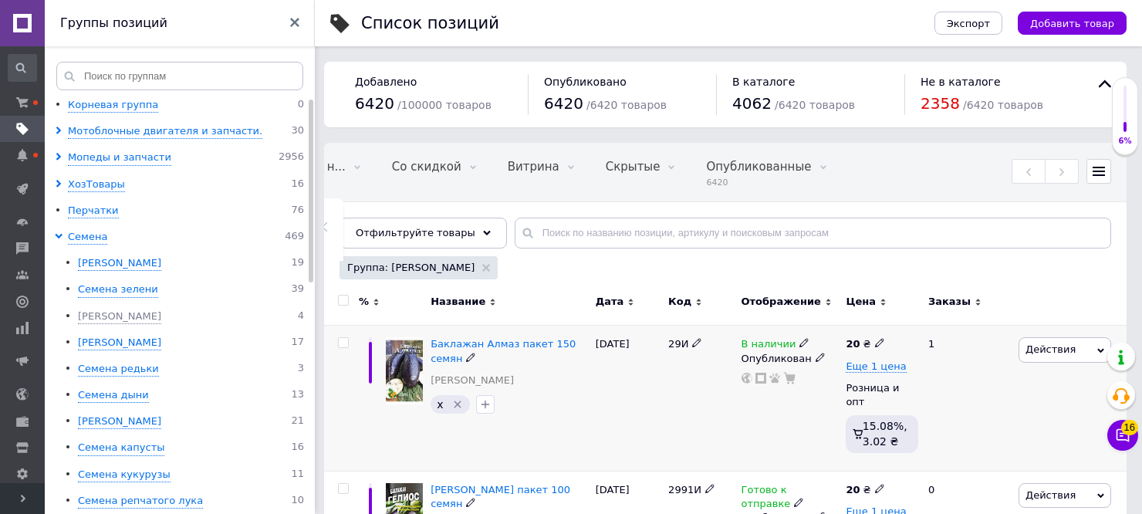
click at [799, 342] on use at bounding box center [803, 343] width 8 height 8
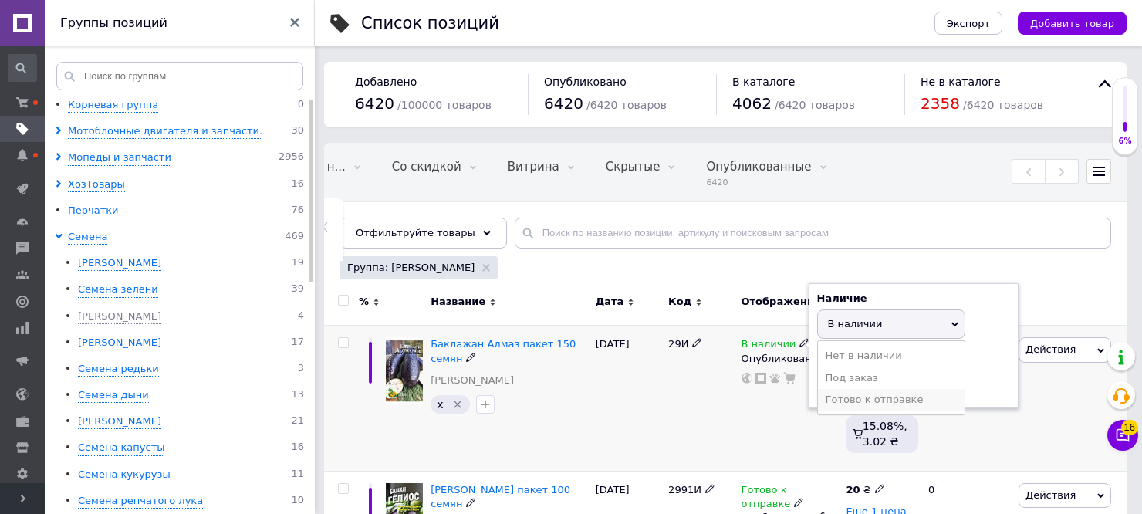
click at [858, 405] on li "Готово к отправке" at bounding box center [891, 400] width 147 height 22
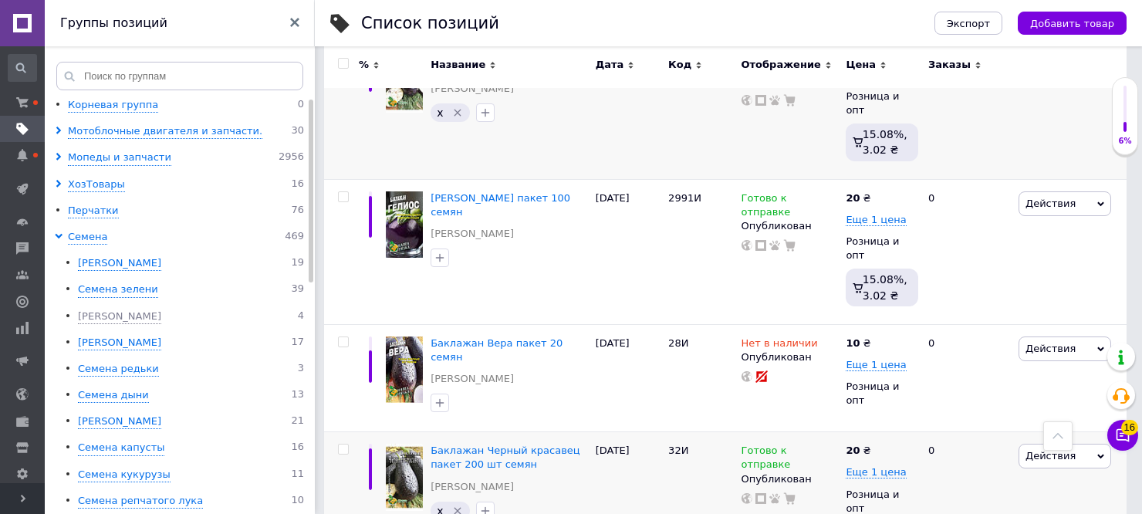
scroll to position [311, 0]
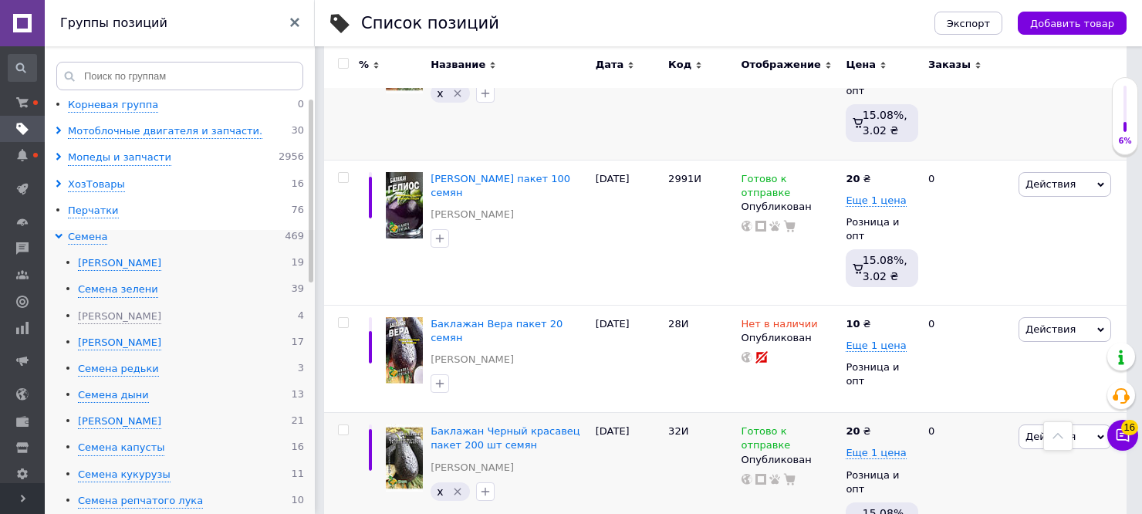
click at [150, 342] on div "Семена гороха 17" at bounding box center [191, 343] width 226 height 15
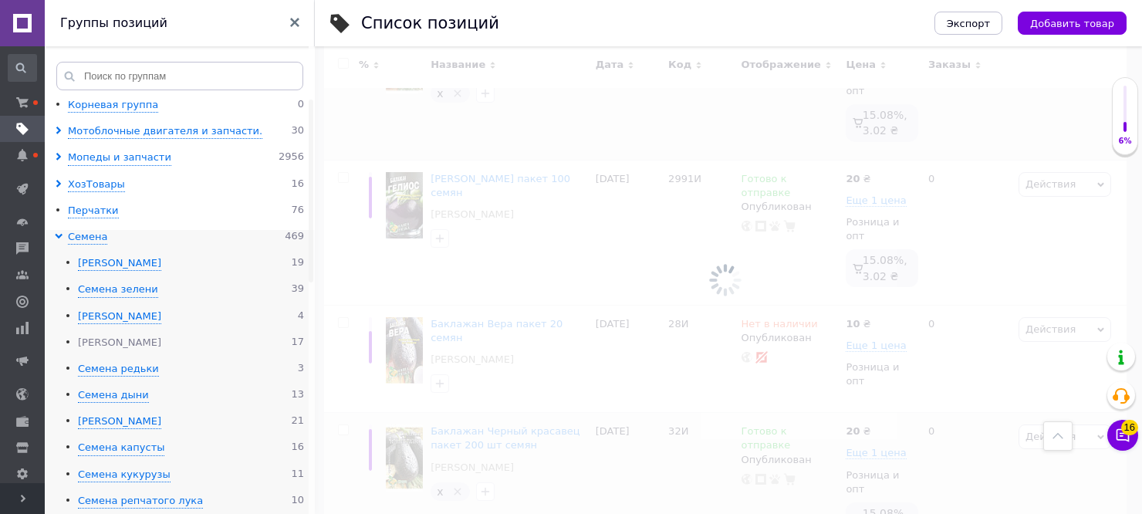
click at [141, 341] on div "[PERSON_NAME]" at bounding box center [119, 343] width 83 height 15
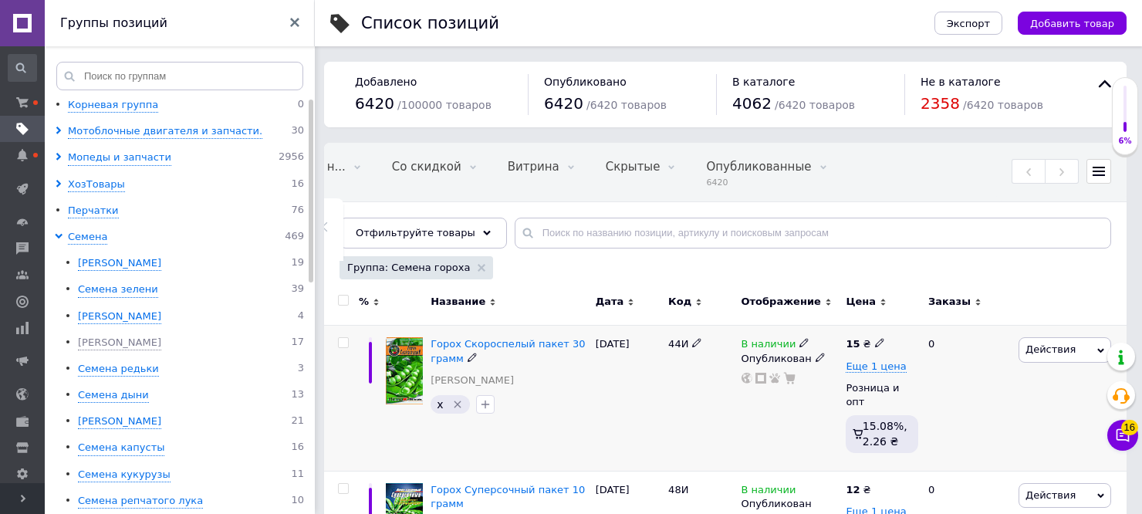
click at [799, 337] on span at bounding box center [803, 342] width 9 height 11
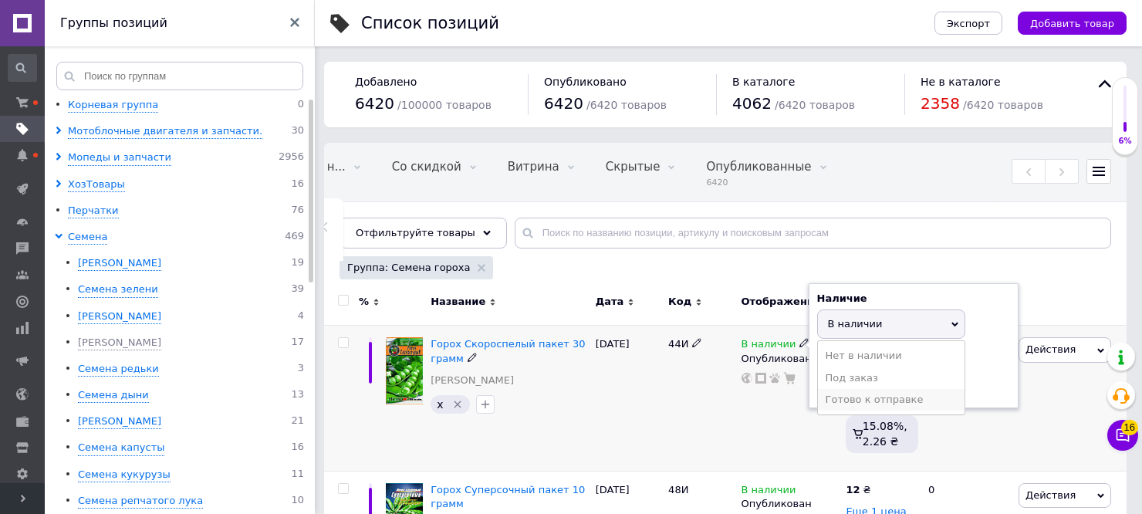
click at [842, 395] on li "Готово к отправке" at bounding box center [891, 400] width 147 height 22
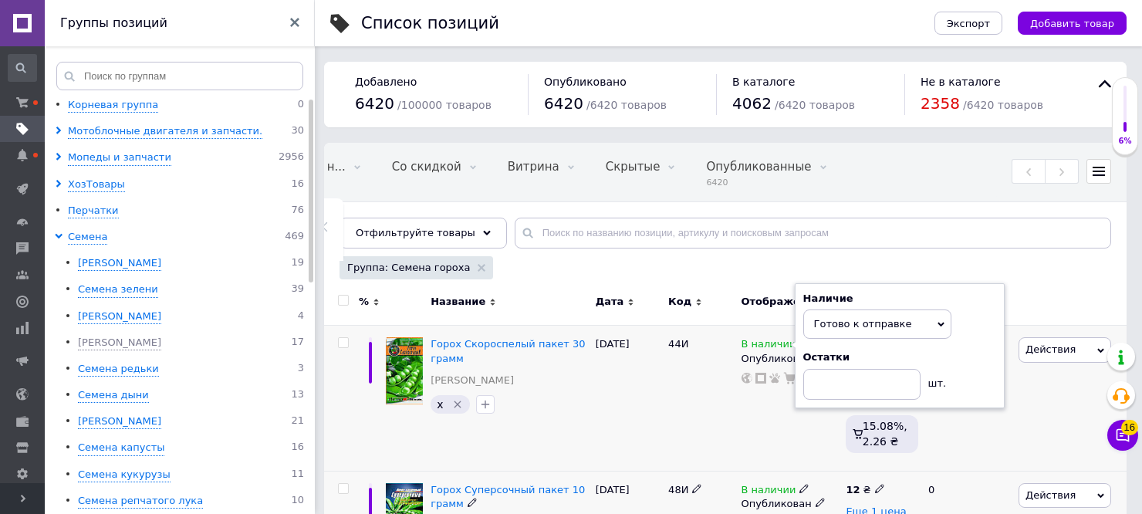
click at [799, 484] on use at bounding box center [803, 488] width 8 height 8
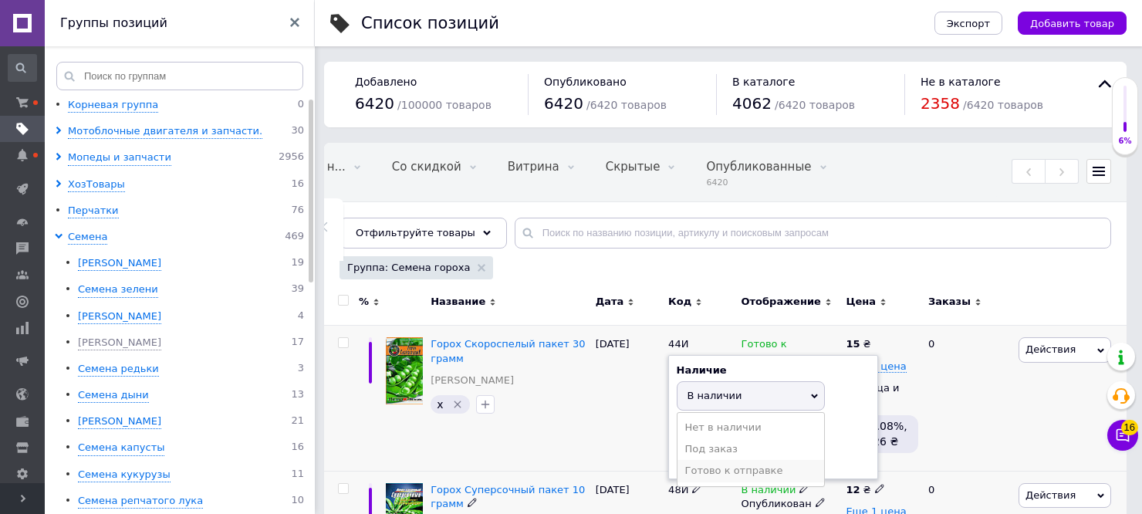
click at [787, 460] on li "Готово к отправке" at bounding box center [750, 471] width 147 height 22
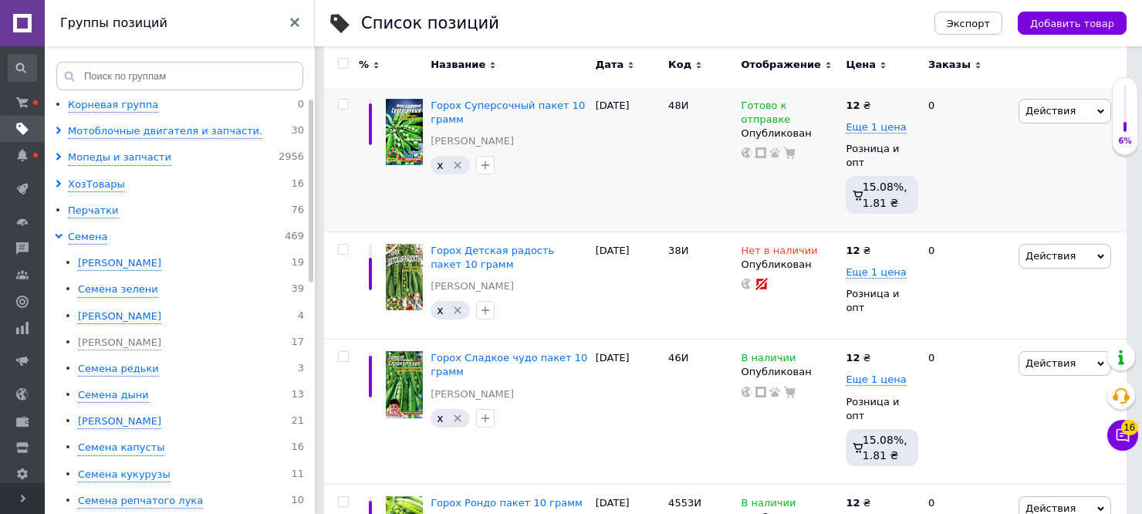
scroll to position [403, 0]
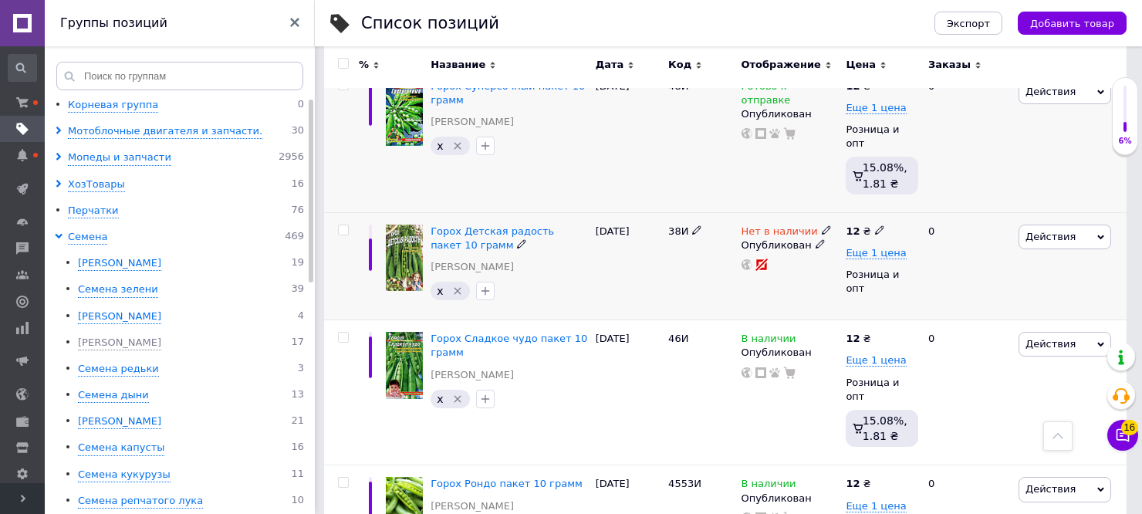
click at [821, 225] on icon at bounding box center [825, 229] width 9 height 9
click at [845, 275] on li "Готово к отправке" at bounding box center [909, 286] width 147 height 22
click at [779, 257] on div "Нет в наличии Наличие Готово к отправке В наличии Нет в наличии Под заказ Остат…" at bounding box center [789, 266] width 105 height 108
click at [799, 332] on icon at bounding box center [803, 336] width 9 height 9
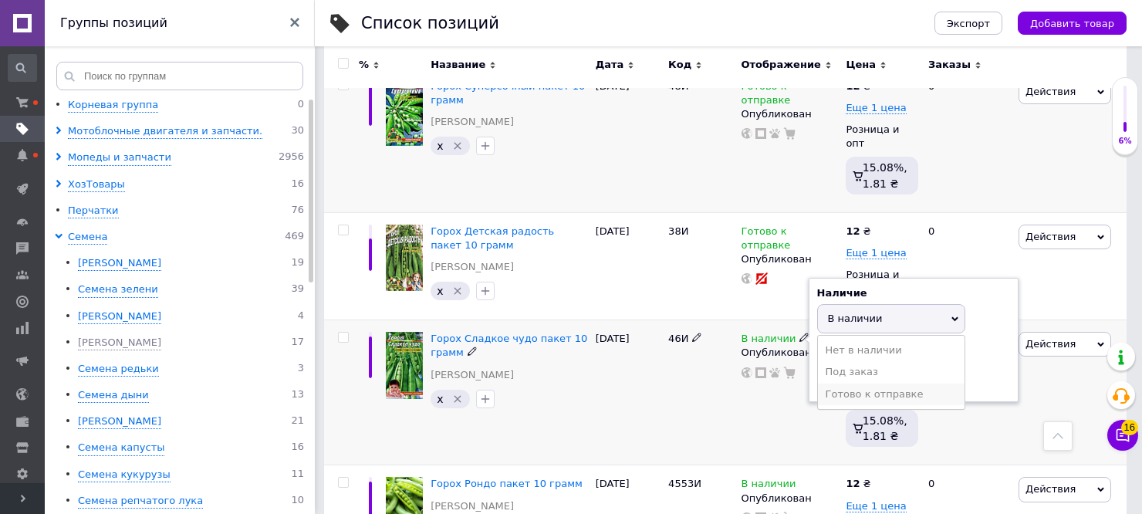
click at [847, 383] on li "Готово к отправке" at bounding box center [891, 394] width 147 height 22
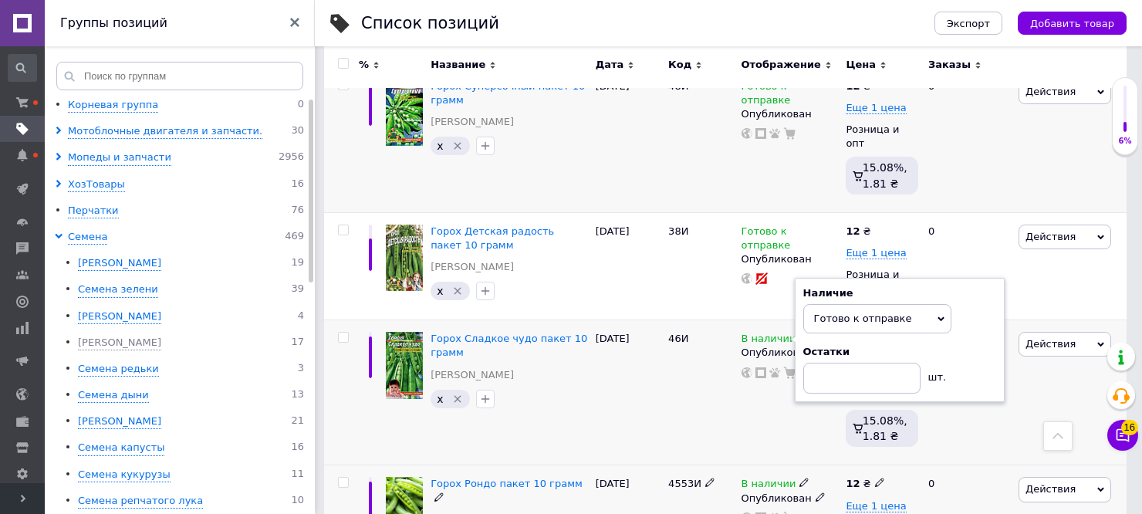
click at [799, 478] on use at bounding box center [803, 482] width 8 height 8
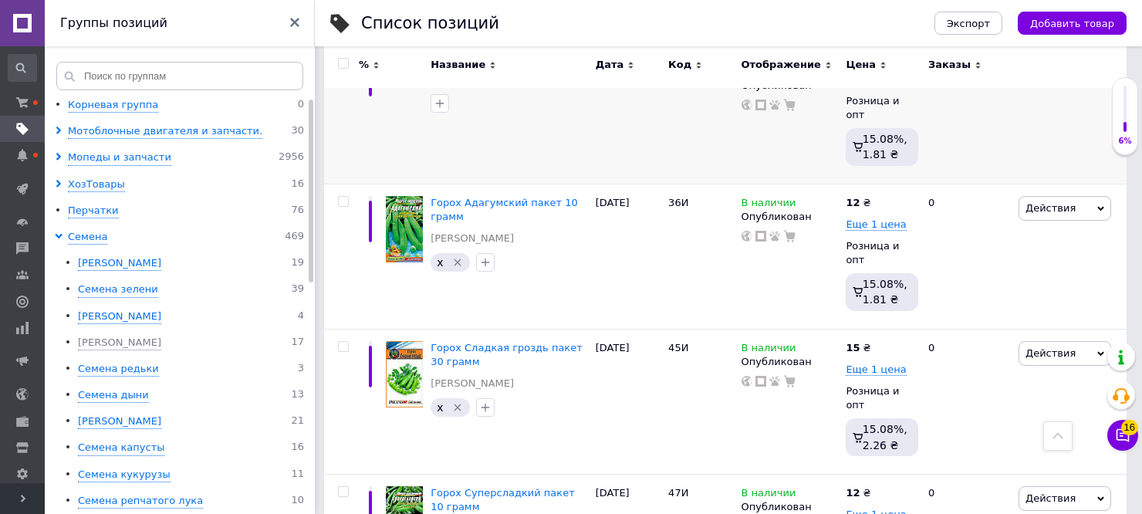
scroll to position [833, 0]
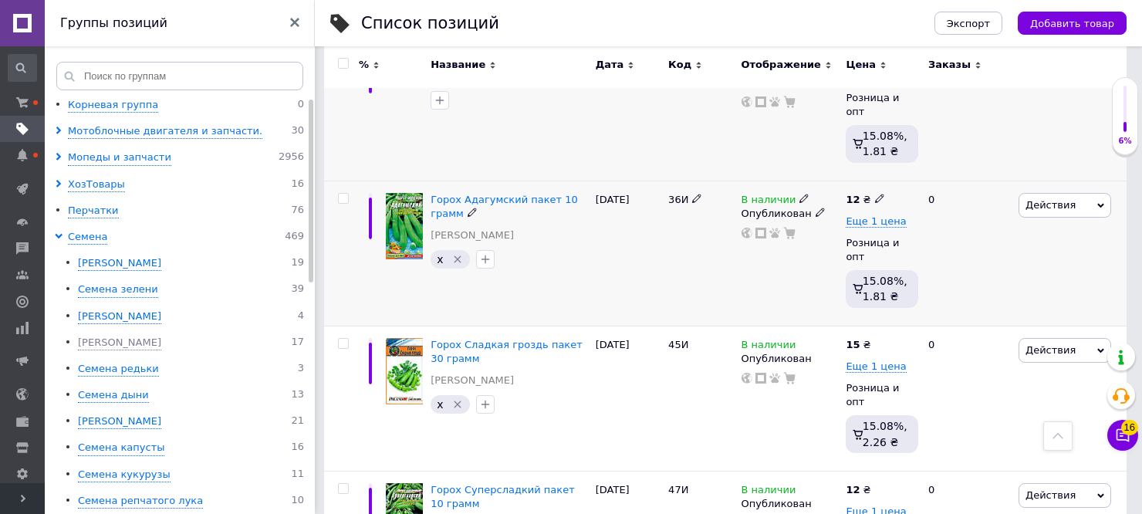
click at [799, 194] on icon at bounding box center [803, 198] width 9 height 9
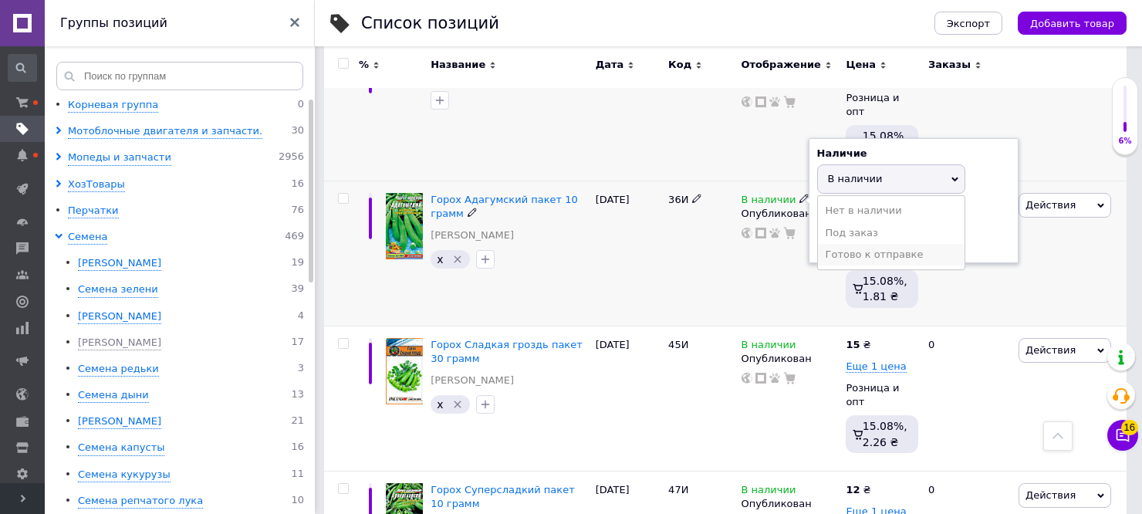
click at [833, 244] on li "Готово к отправке" at bounding box center [891, 255] width 147 height 22
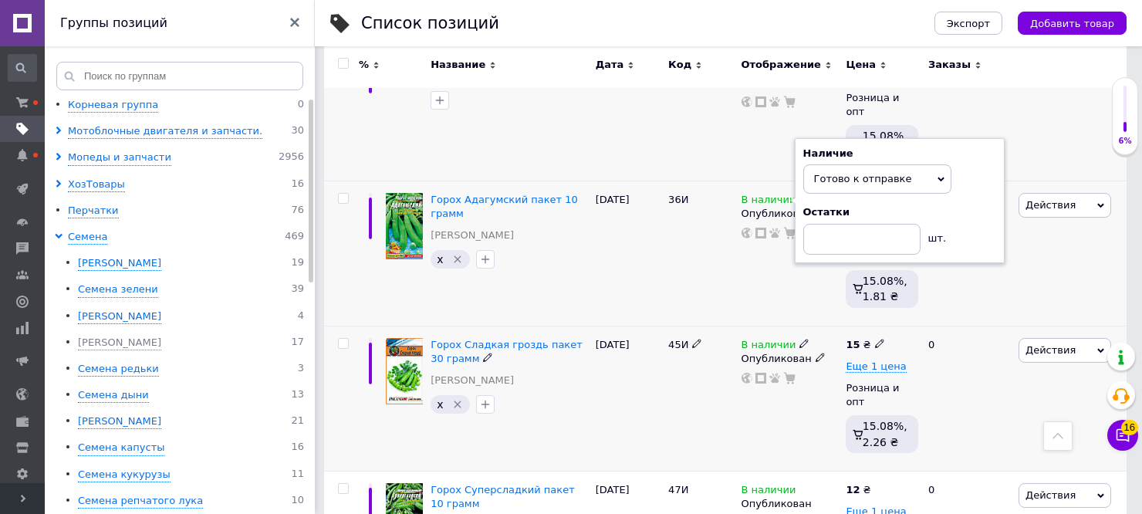
click at [799, 339] on icon at bounding box center [803, 343] width 9 height 9
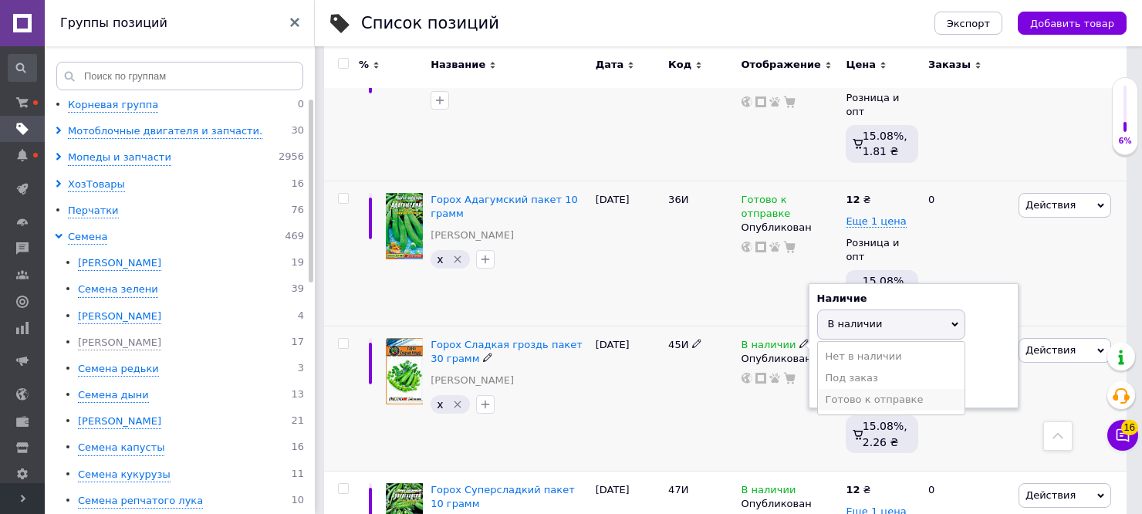
click at [842, 389] on li "Готово к отправке" at bounding box center [891, 400] width 147 height 22
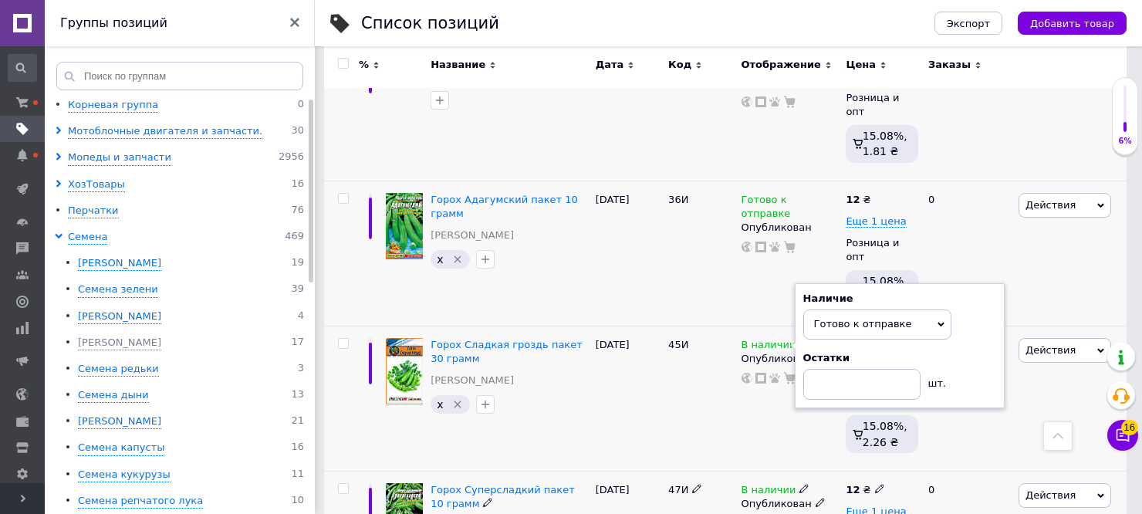
click at [799, 484] on icon at bounding box center [803, 488] width 9 height 9
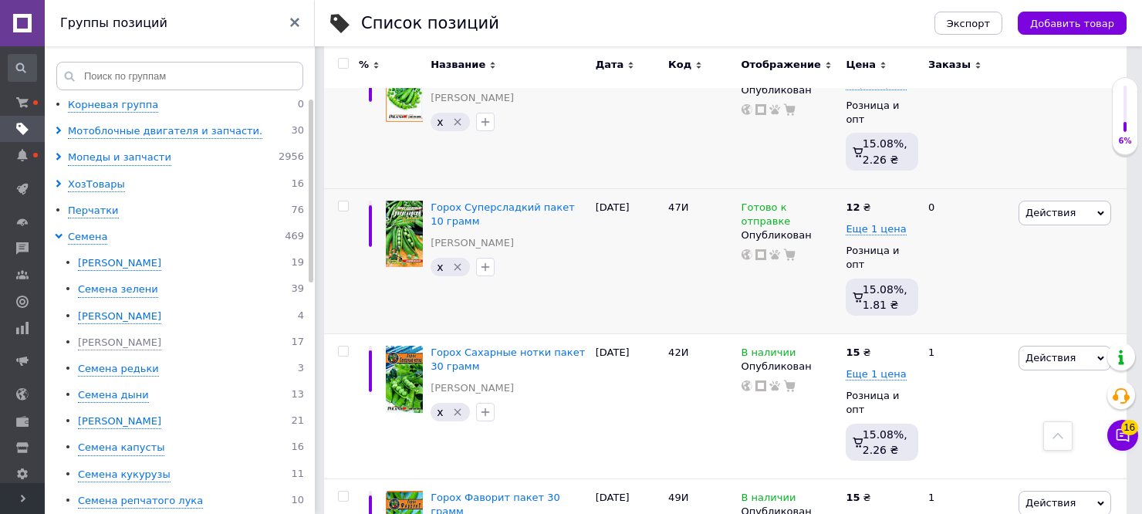
scroll to position [1128, 0]
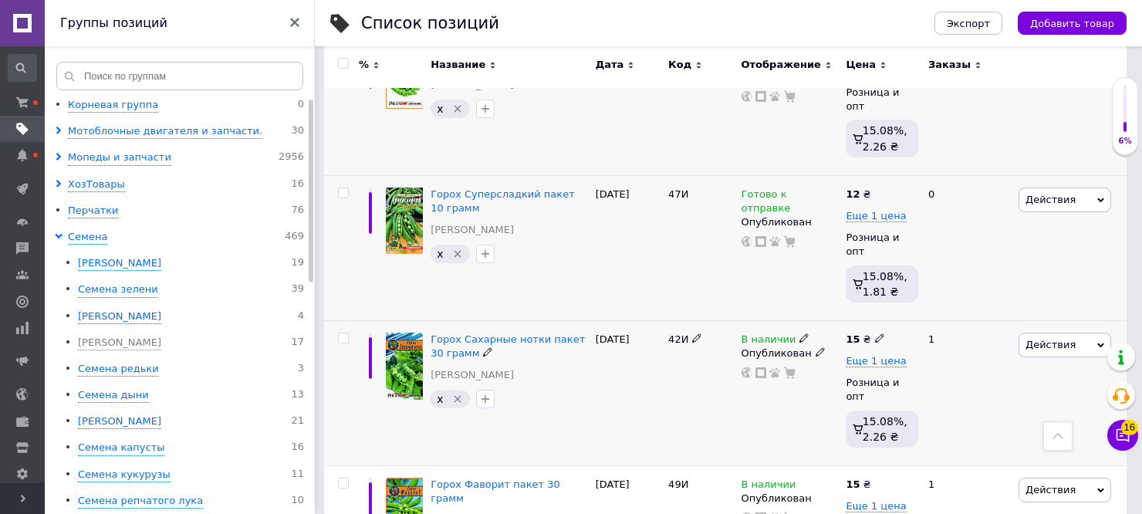
click at [799, 333] on icon at bounding box center [803, 337] width 9 height 9
drag, startPoint x: 834, startPoint y: 298, endPoint x: 803, endPoint y: 335, distance: 48.2
click at [833, 383] on li "Готово к отправке" at bounding box center [891, 394] width 147 height 22
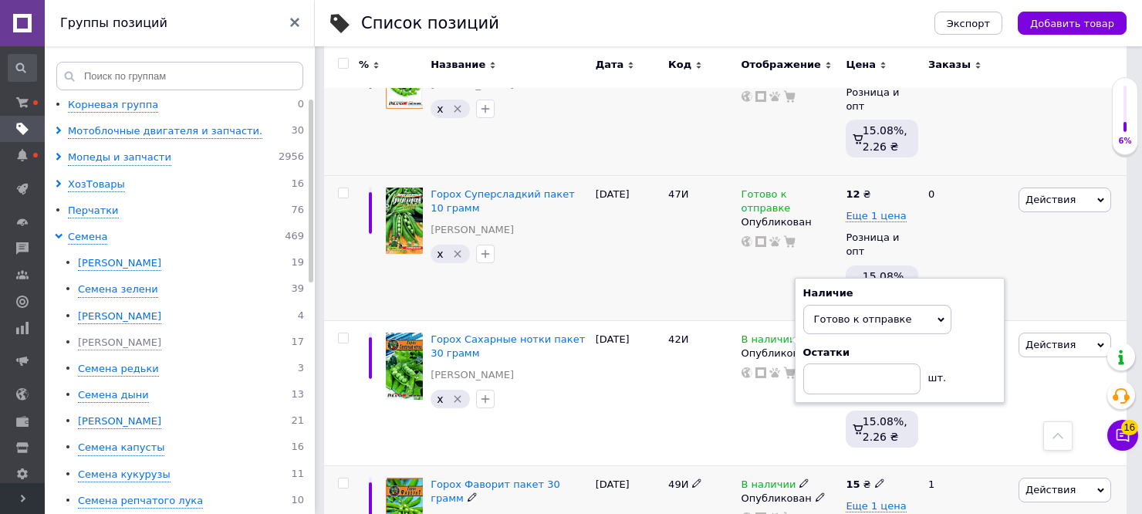
click at [799, 478] on icon at bounding box center [803, 482] width 9 height 9
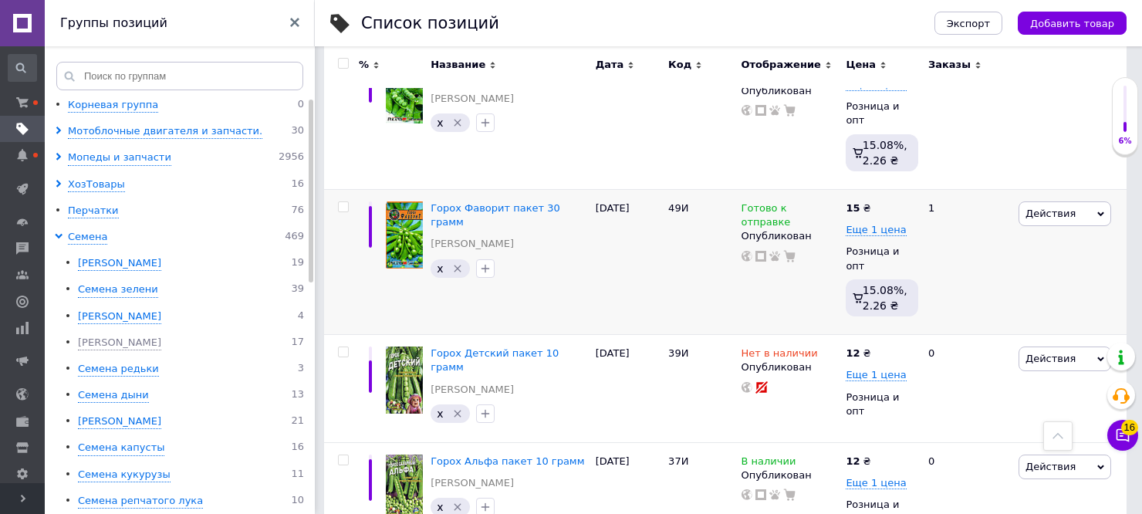
scroll to position [1421, 0]
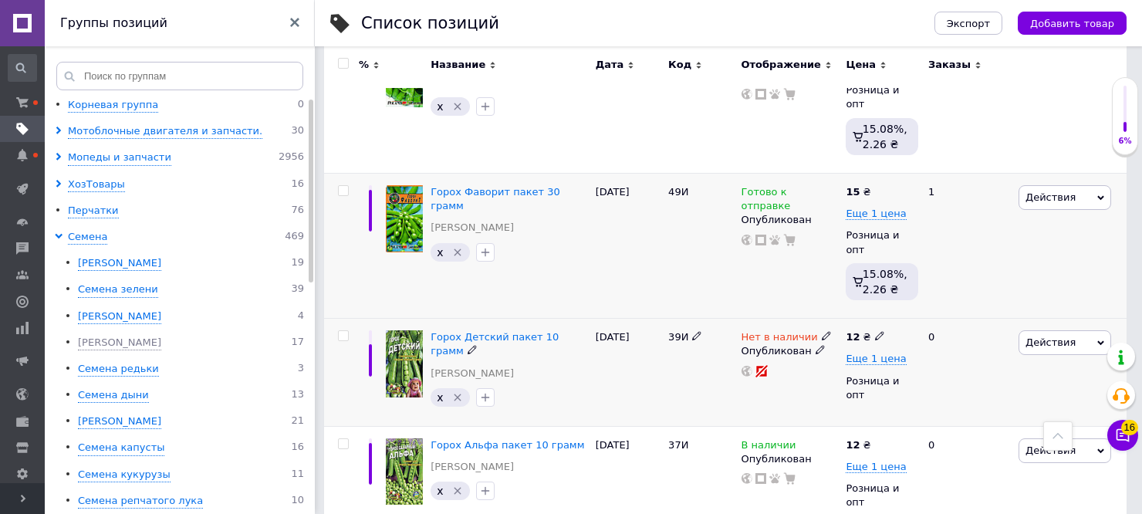
click at [821, 332] on use at bounding box center [825, 336] width 8 height 8
click at [844, 381] on li "Готово к отправке" at bounding box center [909, 392] width 147 height 22
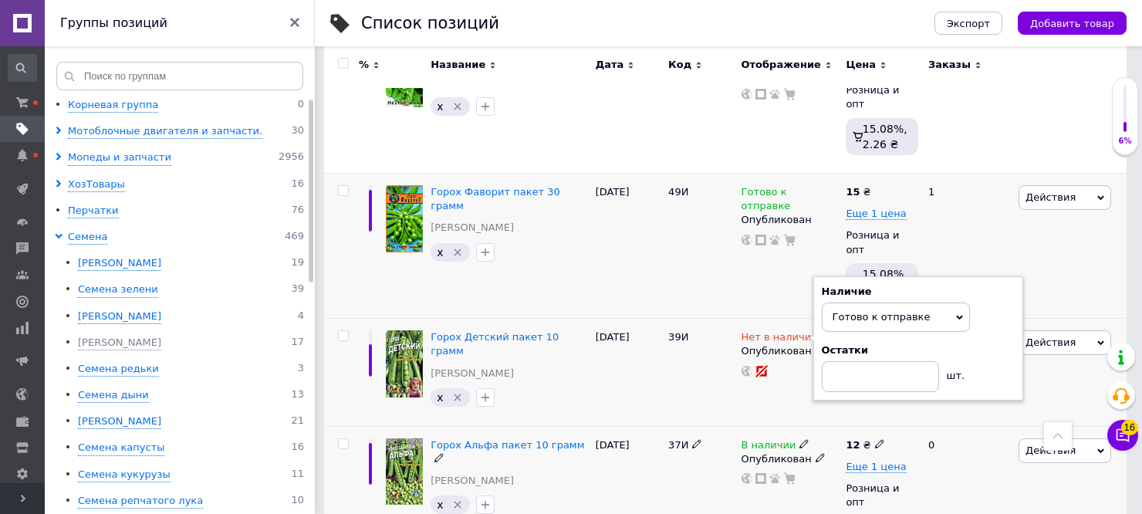
click at [799, 439] on icon at bounding box center [803, 443] width 9 height 9
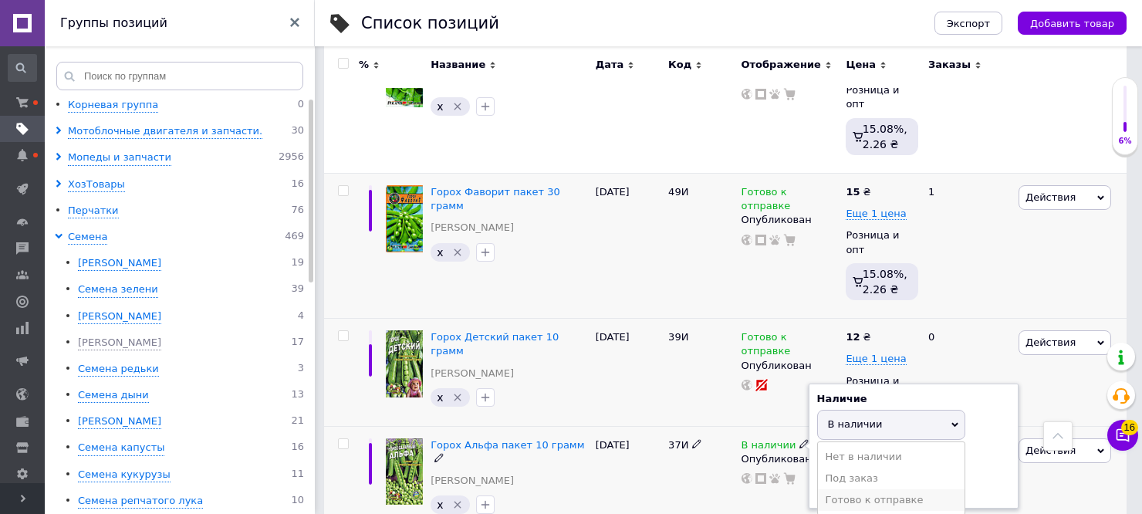
click at [827, 489] on li "Готово к отправке" at bounding box center [891, 500] width 147 height 22
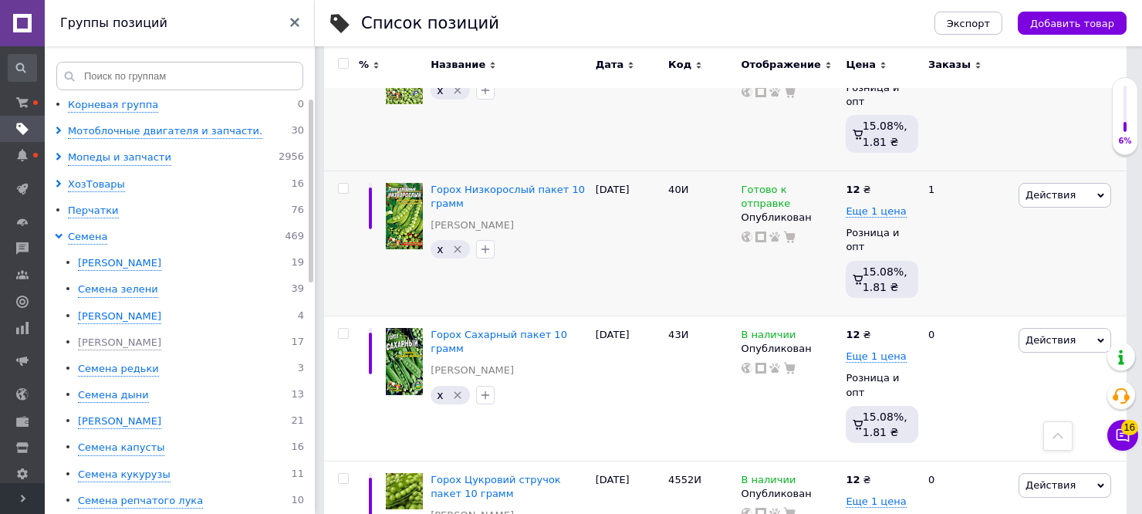
scroll to position [1837, 0]
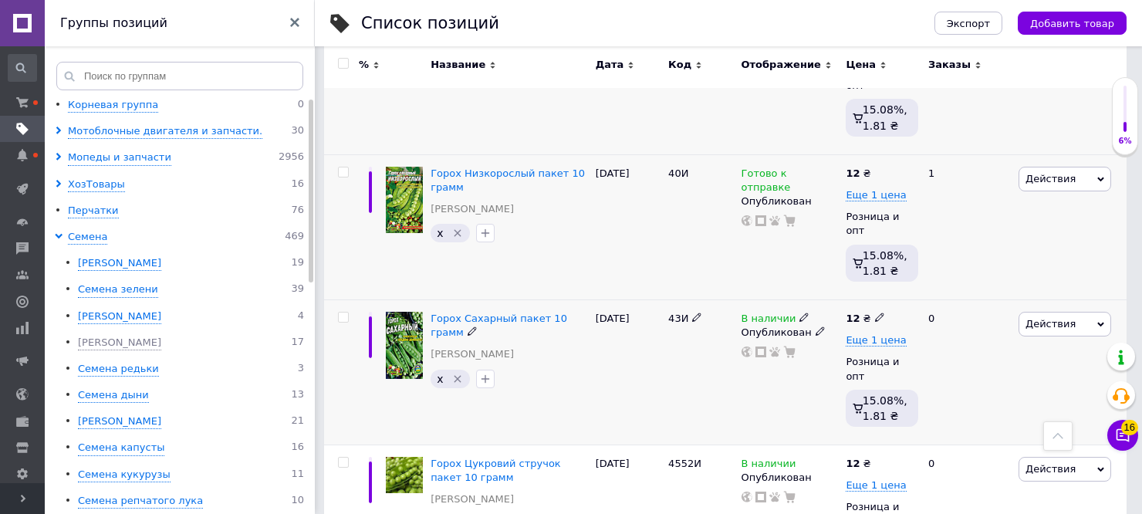
click at [799, 312] on icon at bounding box center [803, 316] width 9 height 9
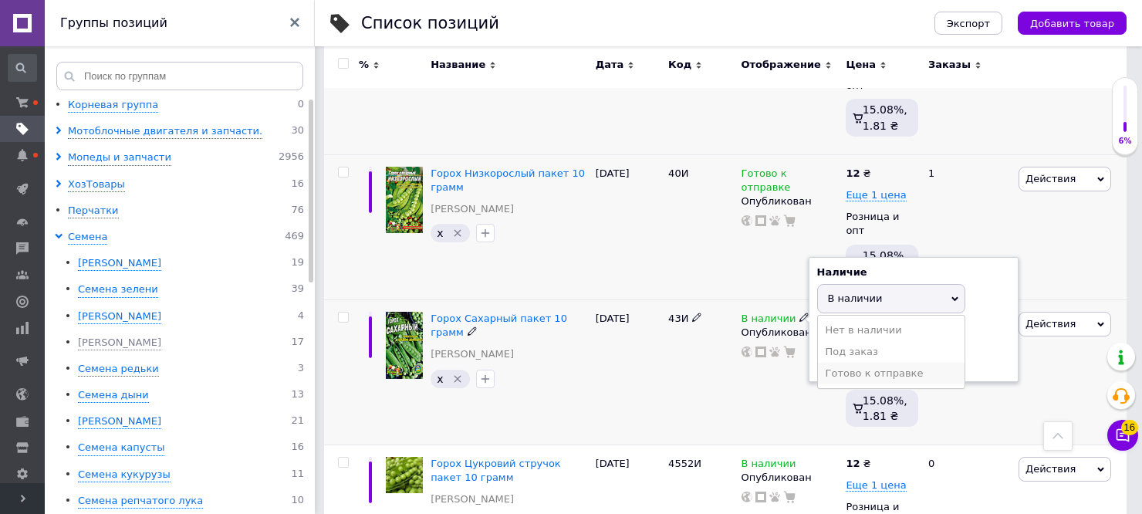
click at [839, 363] on li "Готово к отправке" at bounding box center [891, 374] width 147 height 22
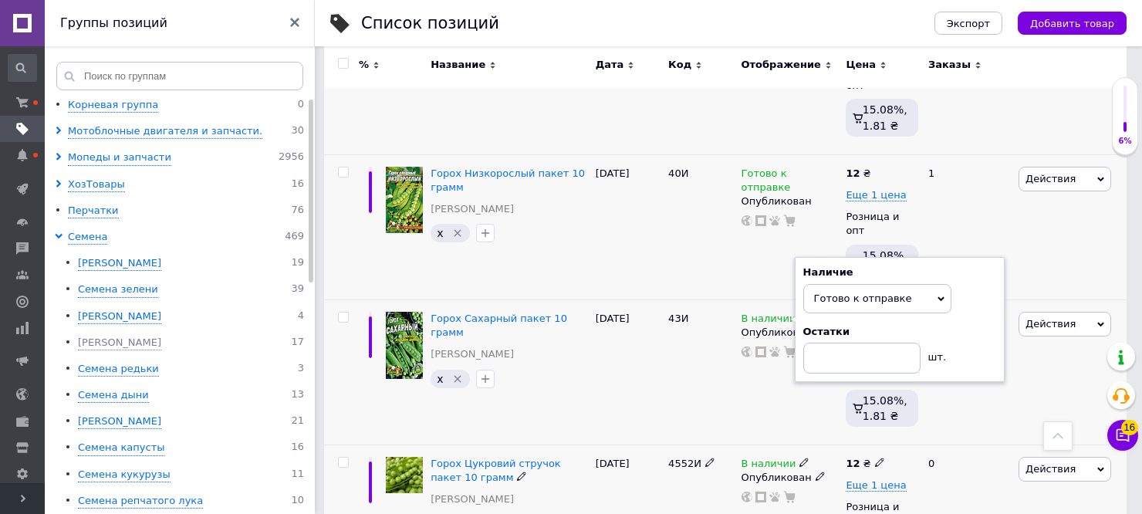
click at [799, 457] on icon at bounding box center [803, 461] width 9 height 9
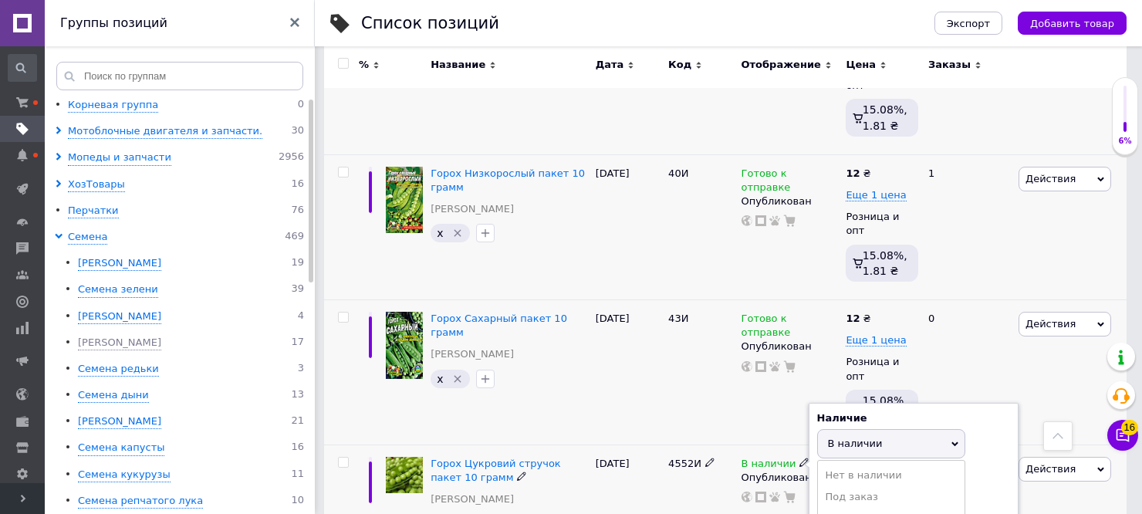
drag, startPoint x: 839, startPoint y: 329, endPoint x: 832, endPoint y: 336, distance: 10.4
click at [838, 508] on li "Готово к отправке" at bounding box center [891, 519] width 147 height 22
drag, startPoint x: 793, startPoint y: 408, endPoint x: 805, endPoint y: 420, distance: 16.9
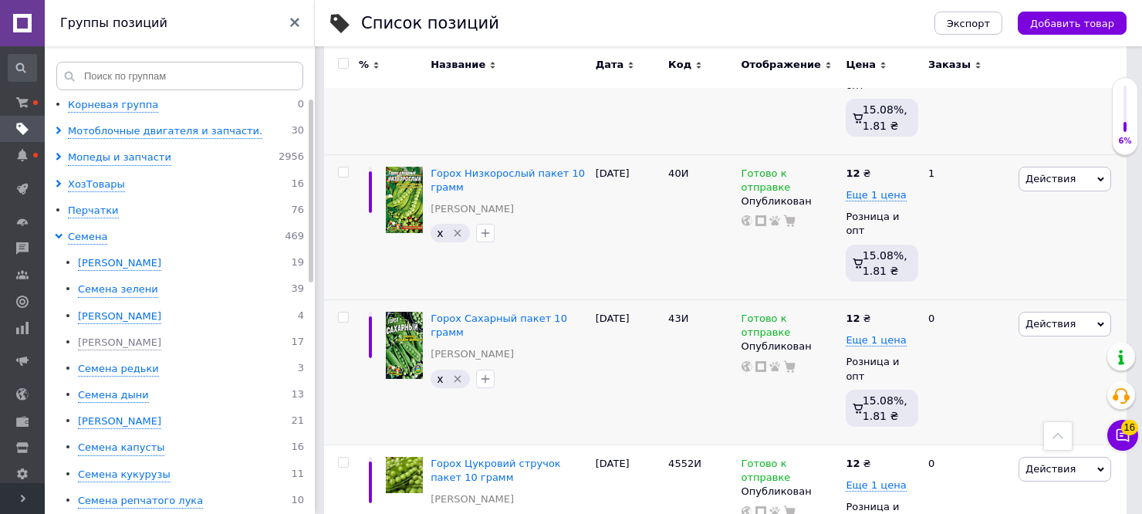
drag, startPoint x: 838, startPoint y: 465, endPoint x: 860, endPoint y: 456, distance: 24.2
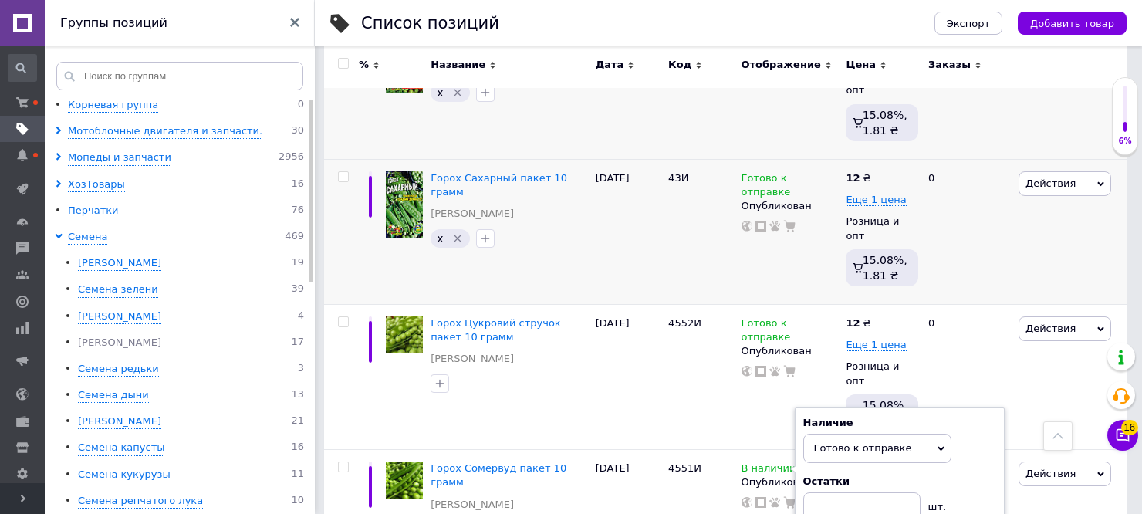
scroll to position [1987, 0]
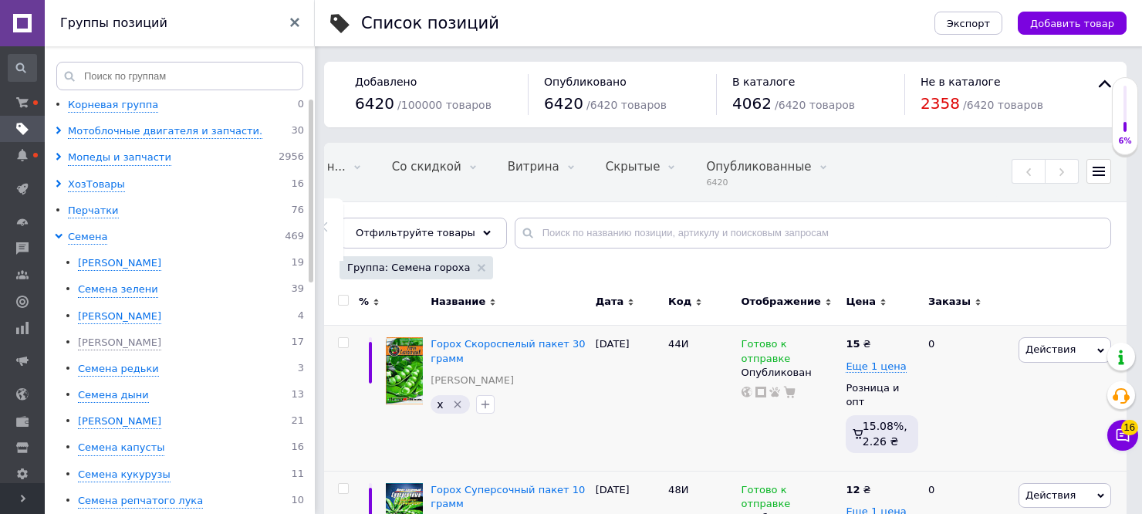
scroll to position [450, 0]
